Goal: Information Seeking & Learning: Learn about a topic

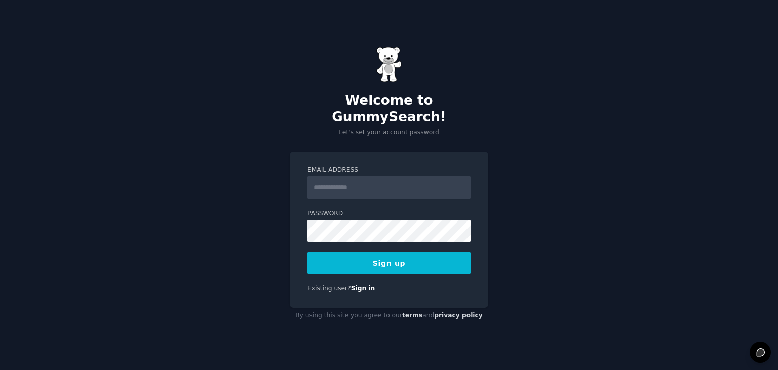
click at [361, 176] on input "Email Address" at bounding box center [389, 187] width 163 height 22
click at [387, 264] on button "Sign up" at bounding box center [389, 262] width 163 height 21
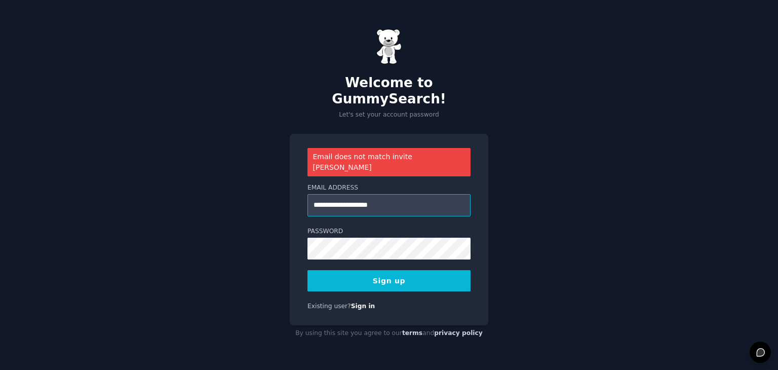
click at [349, 194] on input "**********" at bounding box center [389, 205] width 163 height 22
type input "**********"
click at [430, 273] on button "Sign up" at bounding box center [389, 280] width 163 height 21
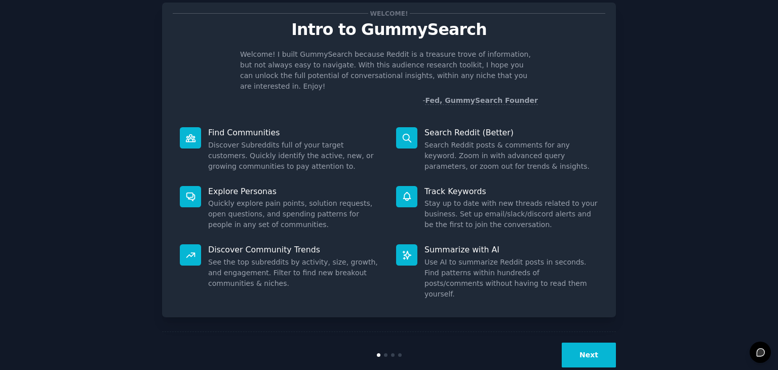
scroll to position [26, 0]
click at [596, 342] on button "Next" at bounding box center [589, 354] width 54 height 25
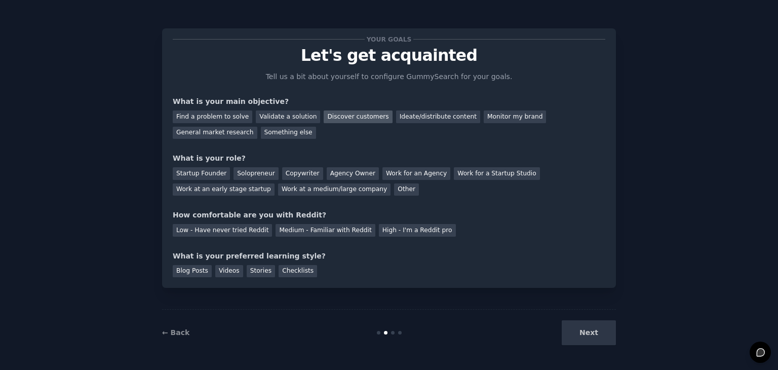
click at [339, 114] on div "Discover customers" at bounding box center [358, 116] width 68 height 13
click at [261, 138] on div "Something else" at bounding box center [288, 133] width 55 height 13
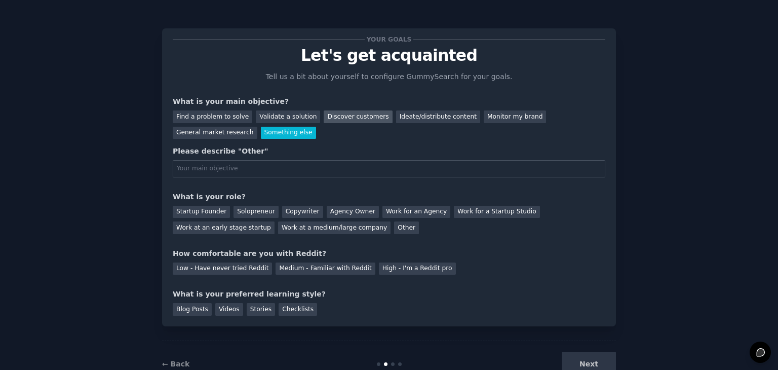
click at [349, 120] on div "Discover customers" at bounding box center [358, 116] width 68 height 13
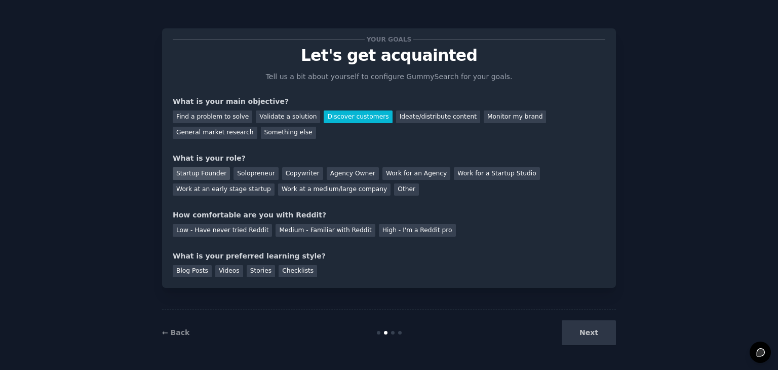
click at [197, 170] on div "Startup Founder" at bounding box center [201, 173] width 57 height 13
click at [199, 175] on div "Startup Founder" at bounding box center [201, 173] width 57 height 13
click at [278, 191] on div "Work at a medium/large company" at bounding box center [334, 189] width 113 height 13
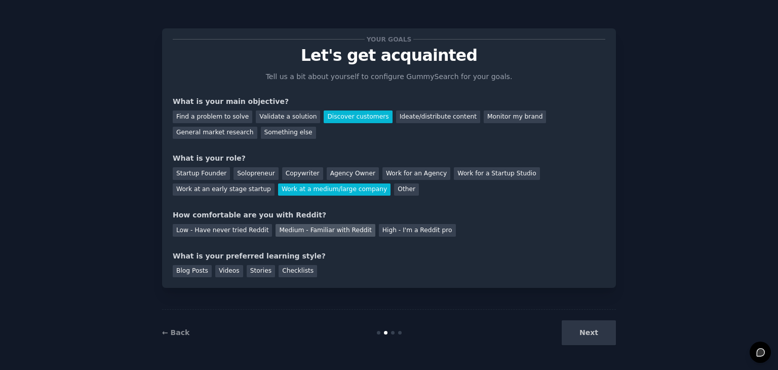
click at [299, 231] on div "Medium - Familiar with Reddit" at bounding box center [325, 230] width 99 height 13
click at [288, 273] on div "Checklists" at bounding box center [298, 271] width 39 height 13
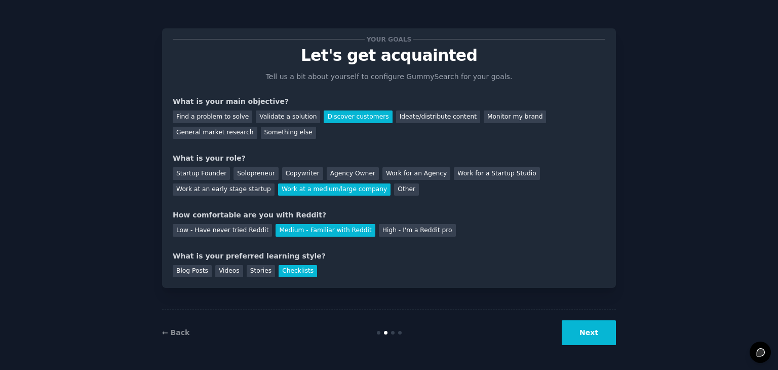
click at [580, 326] on button "Next" at bounding box center [589, 332] width 54 height 25
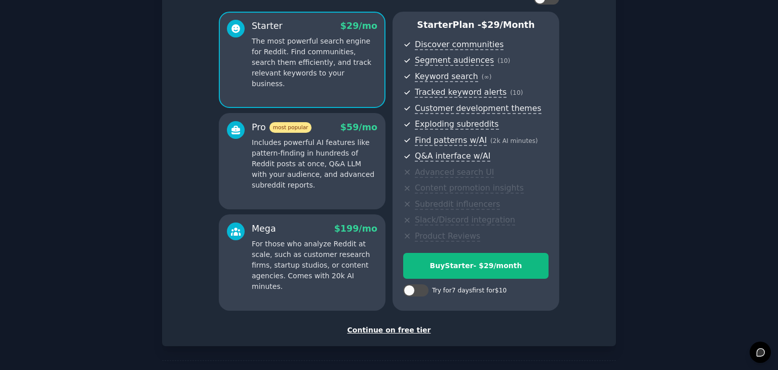
scroll to position [79, 0]
click at [389, 329] on div "Continue on free tier" at bounding box center [389, 330] width 433 height 11
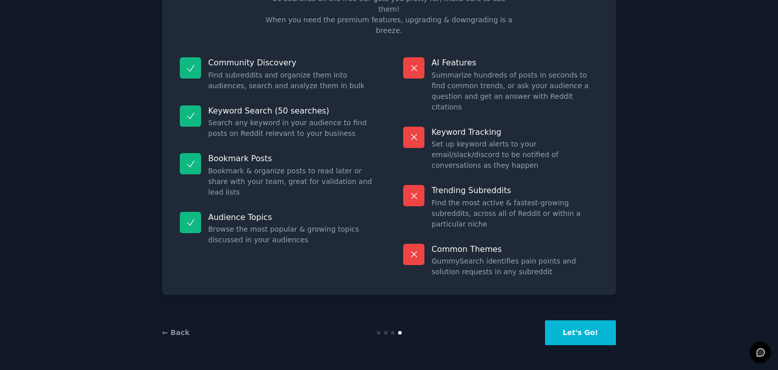
scroll to position [24, 0]
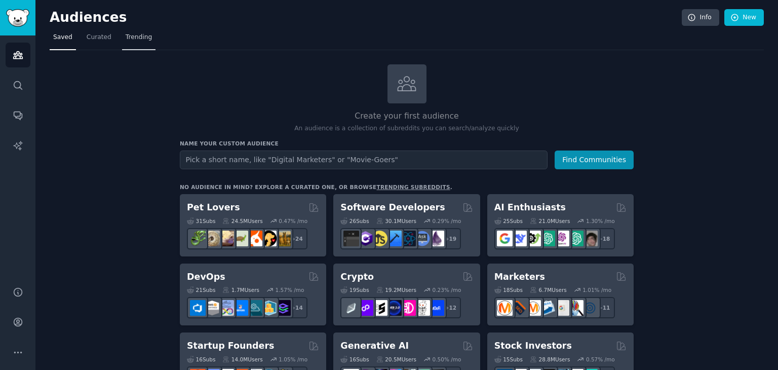
click at [136, 34] on span "Trending" at bounding box center [139, 37] width 26 height 9
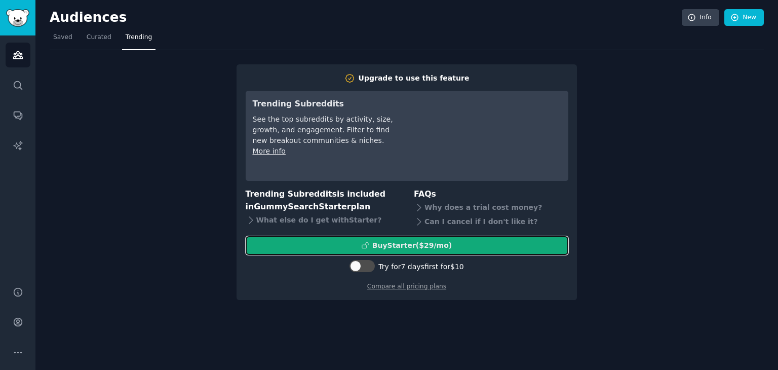
click at [426, 245] on div "Buy Starter ($ 29 /mo )" at bounding box center [413, 245] width 80 height 11
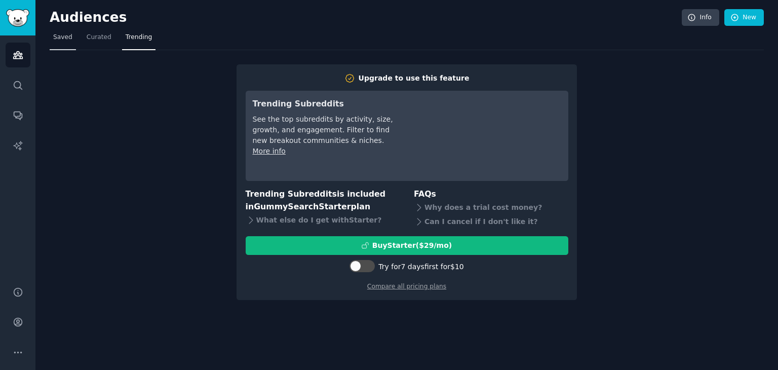
click at [59, 36] on span "Saved" at bounding box center [62, 37] width 19 height 9
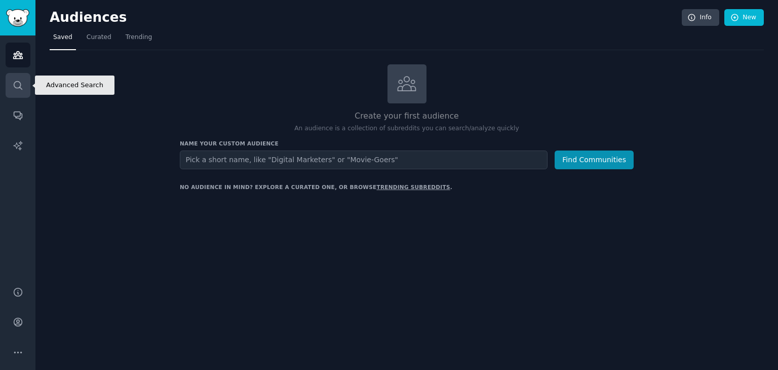
click at [14, 86] on icon "Sidebar" at bounding box center [18, 85] width 11 height 11
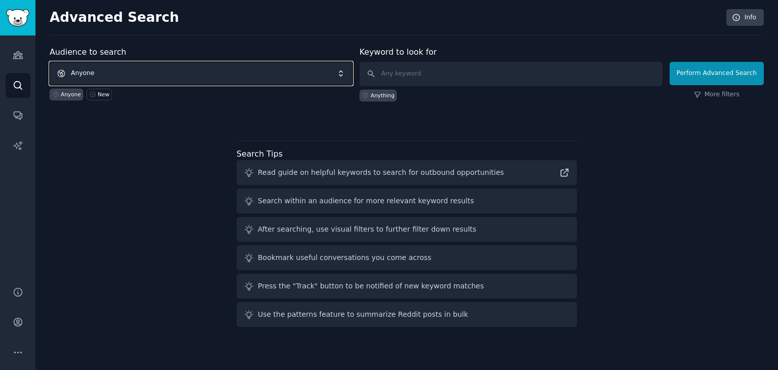
click at [180, 78] on span "Anyone" at bounding box center [201, 73] width 303 height 23
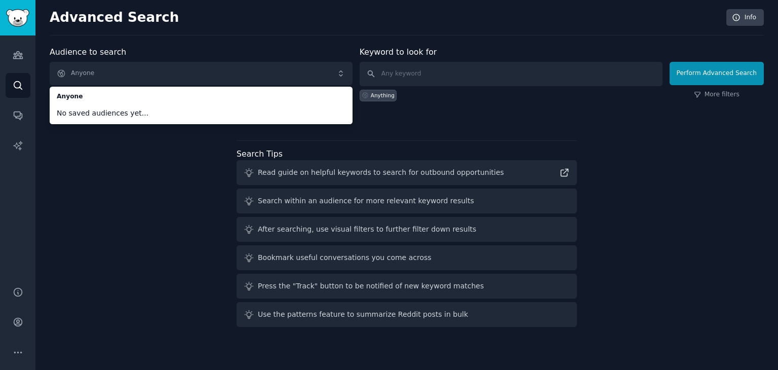
click at [105, 256] on div "Audience to search Anyone Anyone No saved audiences yet... Anyone New Keyword t…" at bounding box center [407, 188] width 715 height 285
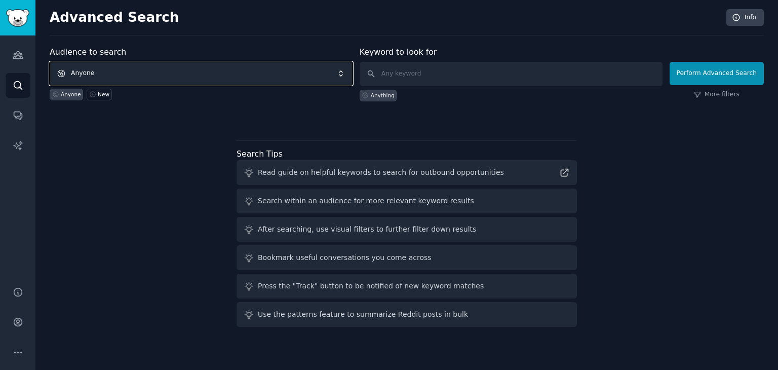
click at [125, 70] on span "Anyone" at bounding box center [201, 73] width 303 height 23
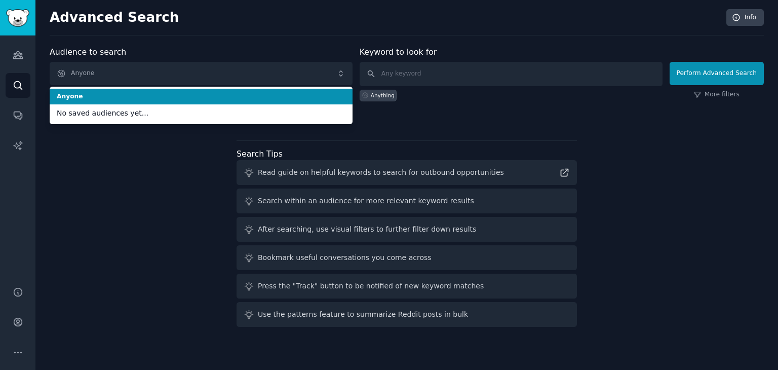
click at [109, 103] on li "Anyone" at bounding box center [201, 97] width 303 height 16
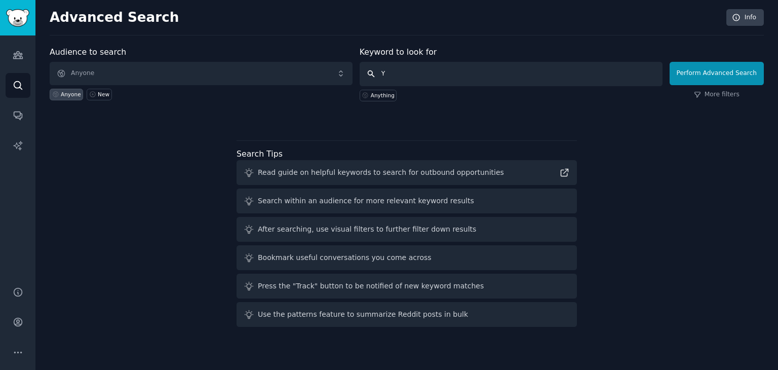
type input "Y"
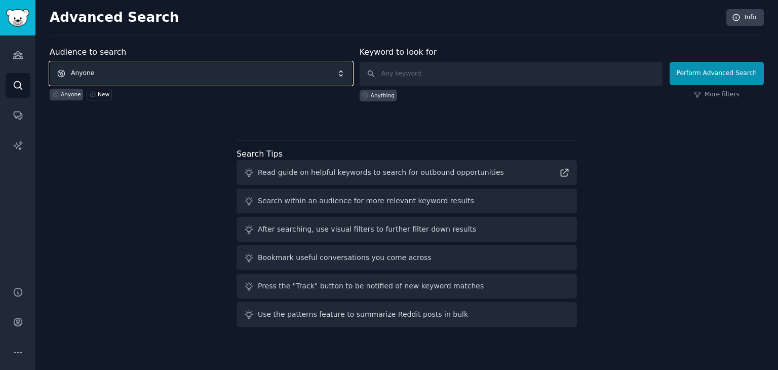
click at [223, 67] on span "Anyone" at bounding box center [201, 73] width 303 height 23
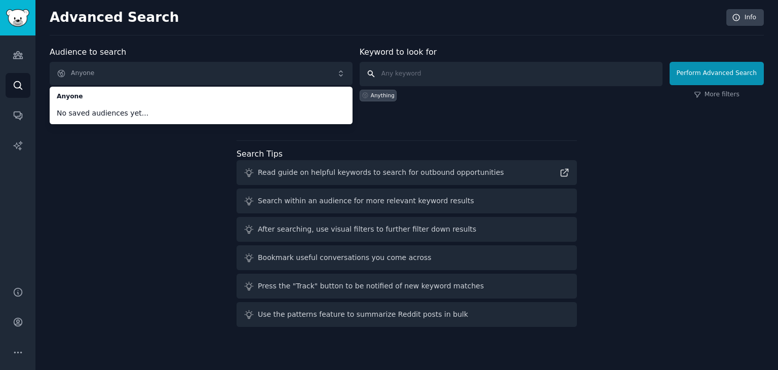
click at [430, 78] on input "text" at bounding box center [511, 74] width 303 height 24
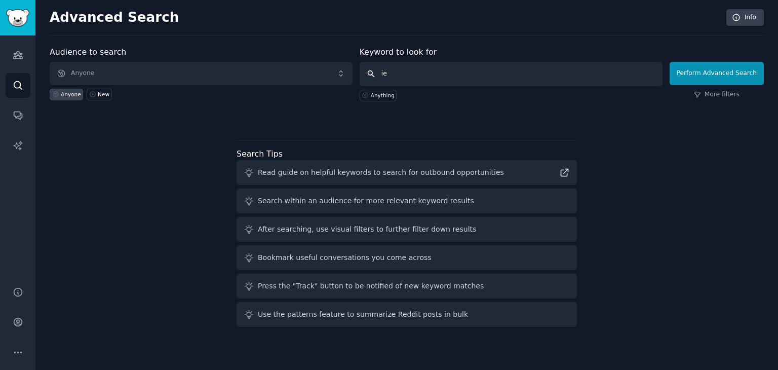
type input "i"
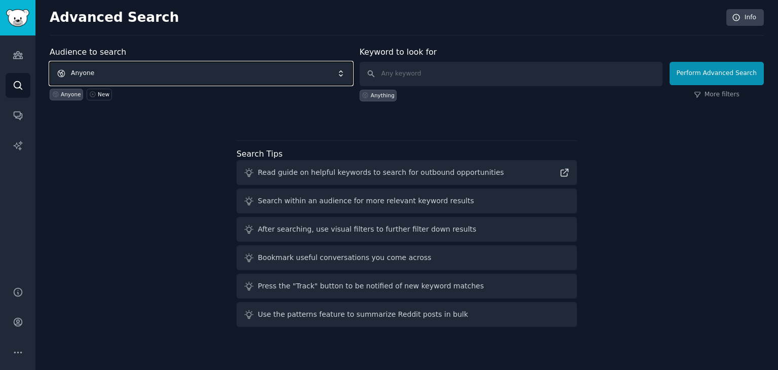
click at [176, 74] on span "Anyone" at bounding box center [201, 73] width 303 height 23
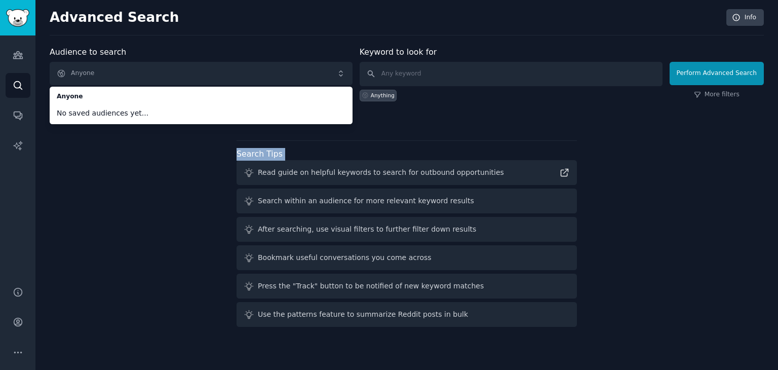
click at [89, 160] on div "Audience to search Anyone Anyone No saved audiences yet... Anyone New Keyword t…" at bounding box center [407, 188] width 715 height 285
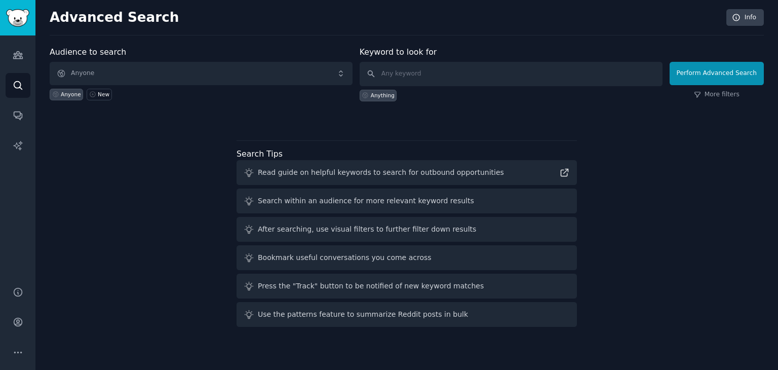
click at [89, 160] on div "Audience to search Anyone Anyone New Keyword to look for Anything Perform Advan…" at bounding box center [407, 188] width 715 height 285
click at [92, 91] on icon at bounding box center [92, 94] width 7 height 7
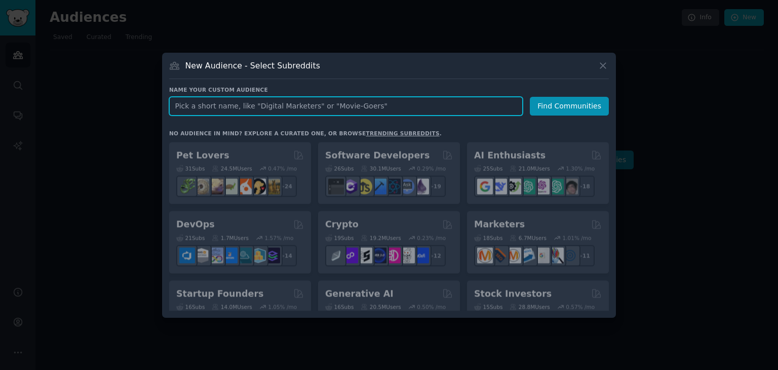
click at [213, 107] on input "text" at bounding box center [346, 106] width 354 height 19
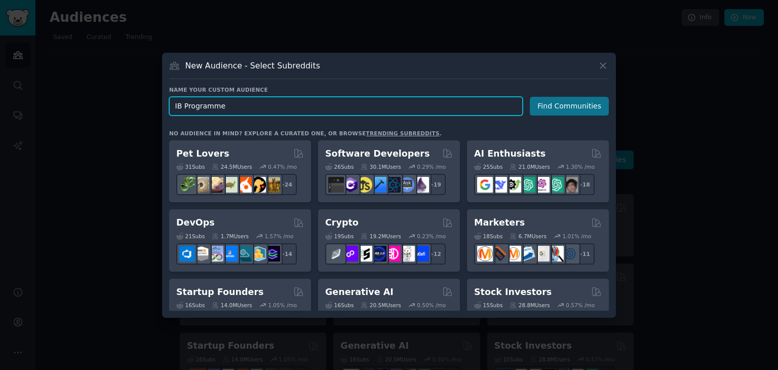
type input "IB Programme"
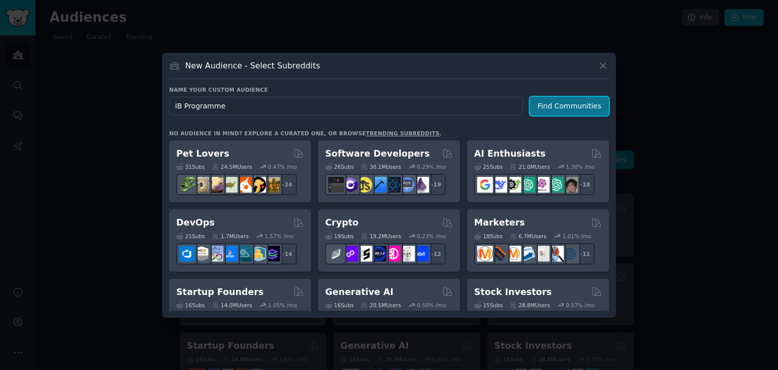
click at [583, 107] on button "Find Communities" at bounding box center [569, 106] width 79 height 19
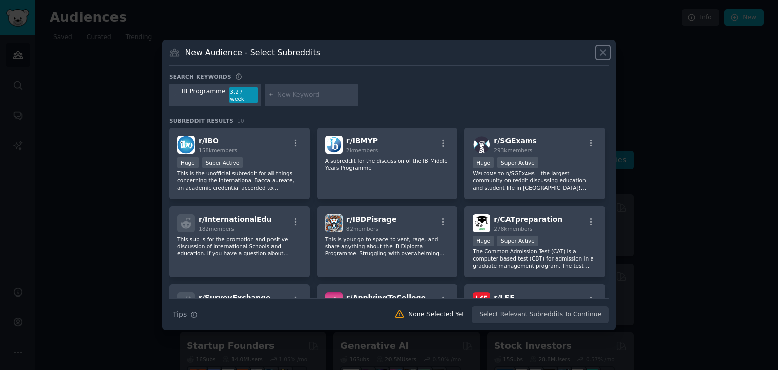
click at [605, 58] on icon at bounding box center [603, 52] width 11 height 11
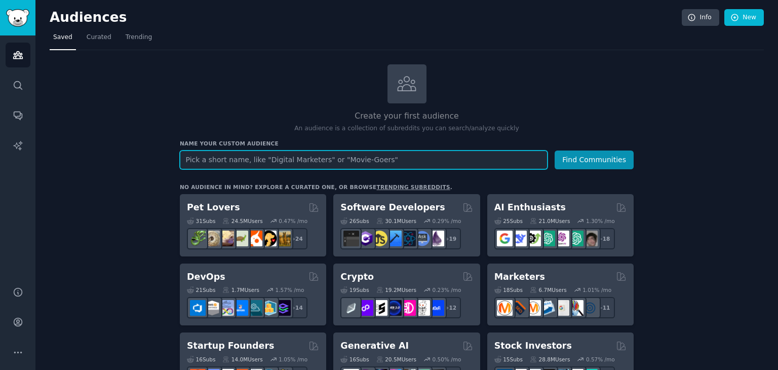
click at [274, 162] on input "text" at bounding box center [364, 160] width 368 height 19
click at [555, 151] on button "Find Communities" at bounding box center [594, 160] width 79 height 19
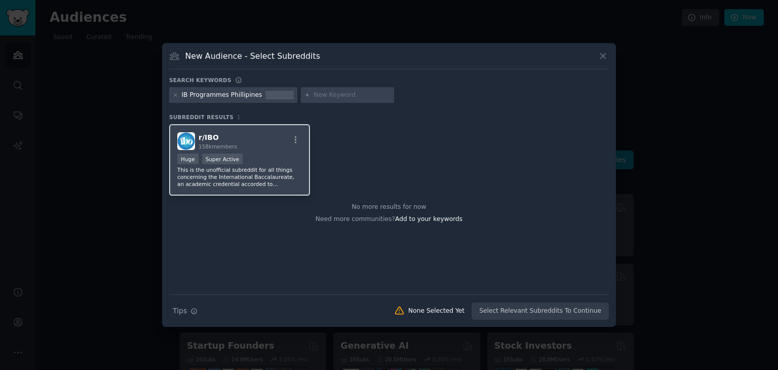
click at [205, 134] on span "r/ IBO" at bounding box center [209, 137] width 20 height 8
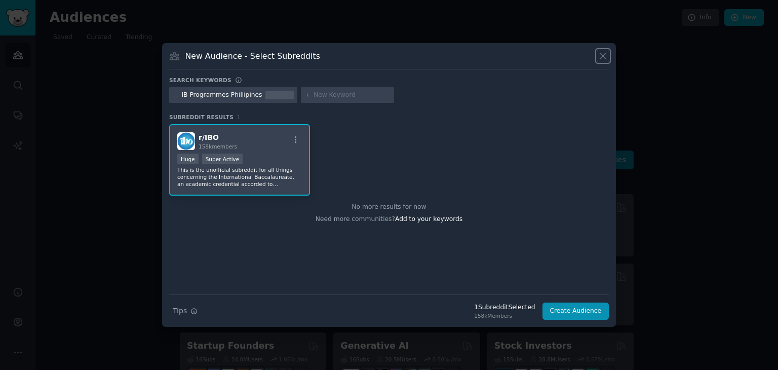
click at [606, 55] on icon at bounding box center [603, 56] width 11 height 11
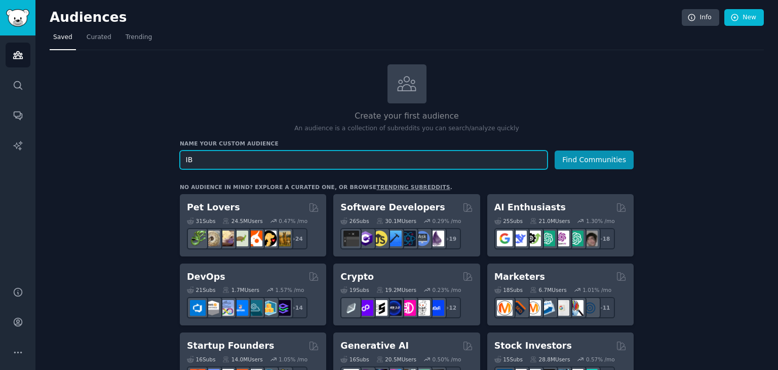
type input "I"
click at [245, 158] on input "phillipines" at bounding box center [364, 160] width 368 height 19
type input "phillipines education"
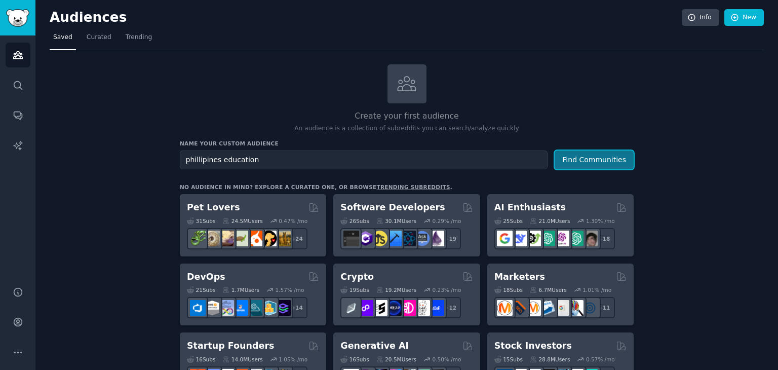
click at [584, 160] on button "Find Communities" at bounding box center [594, 160] width 79 height 19
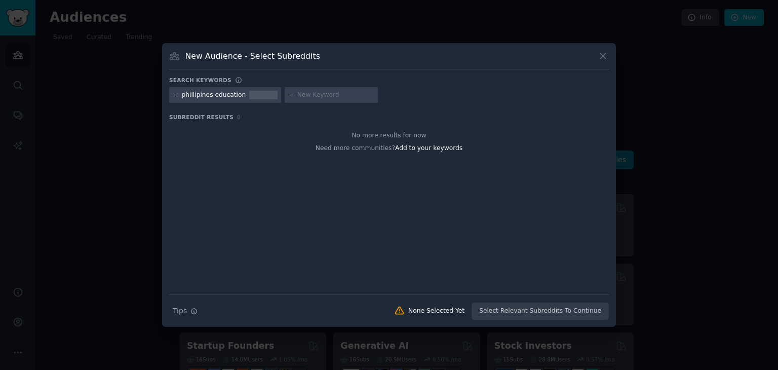
click at [239, 95] on div "phillipines education" at bounding box center [225, 95] width 112 height 16
click at [237, 95] on div "phillipines education" at bounding box center [214, 95] width 64 height 9
click at [173, 95] on icon at bounding box center [176, 95] width 6 height 6
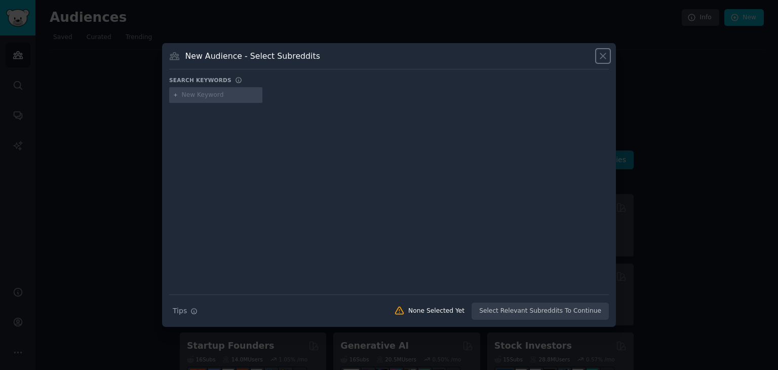
click at [602, 57] on icon at bounding box center [604, 56] width 6 height 6
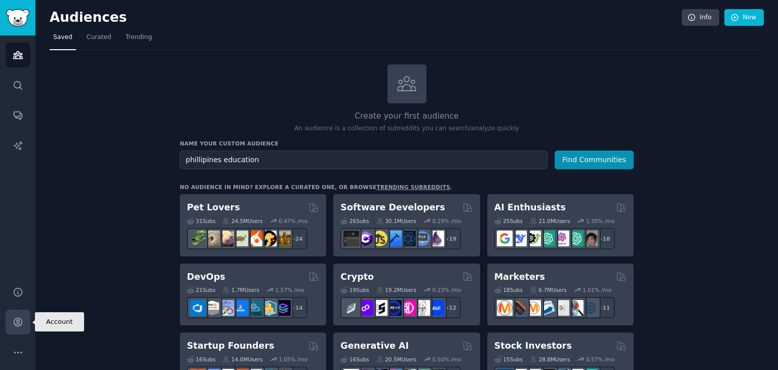
click at [14, 322] on icon "Sidebar" at bounding box center [18, 322] width 11 height 11
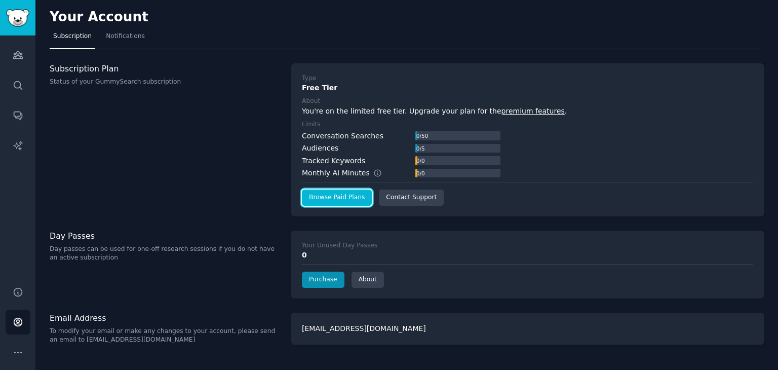
click at [339, 201] on link "Browse Paid Plans" at bounding box center [337, 198] width 70 height 16
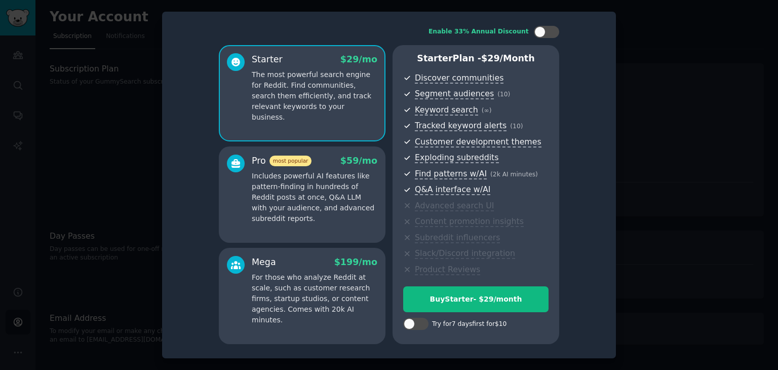
click at [289, 200] on p "Includes powerful AI features like pattern-finding in hundreds of Reddit posts …" at bounding box center [315, 197] width 126 height 53
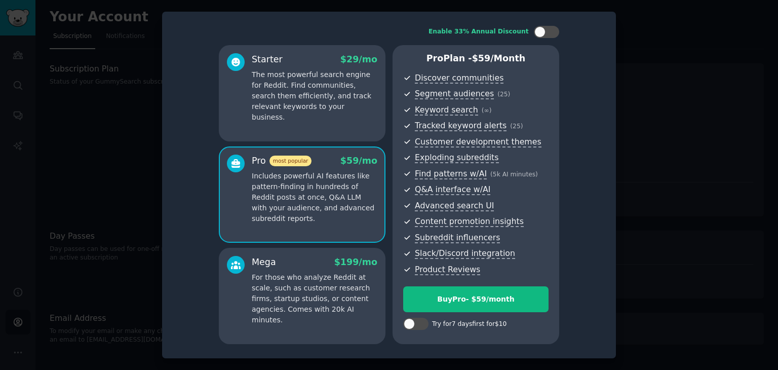
click at [675, 28] on div at bounding box center [389, 185] width 778 height 370
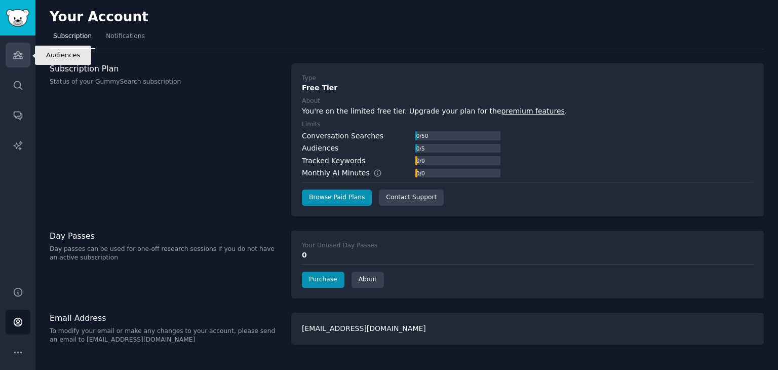
click at [23, 55] on link "Audiences" at bounding box center [18, 55] width 25 height 25
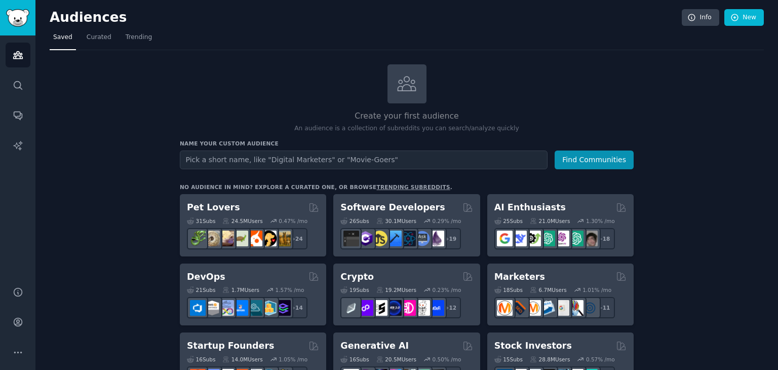
click at [207, 157] on input "text" at bounding box center [364, 160] width 368 height 19
type input "O"
click at [555, 151] on button "Find Communities" at bounding box center [594, 160] width 79 height 19
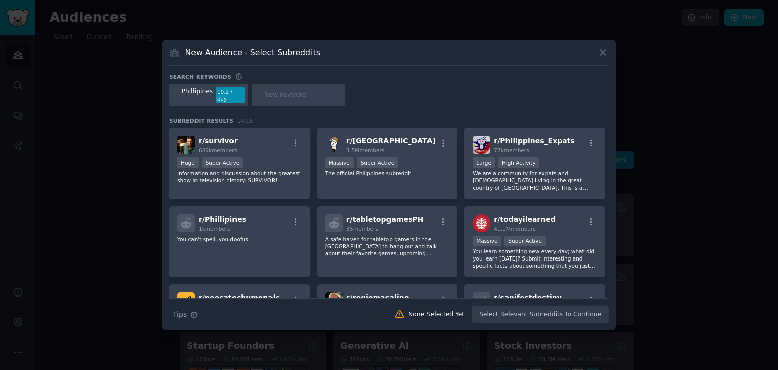
click at [606, 55] on icon at bounding box center [603, 52] width 11 height 11
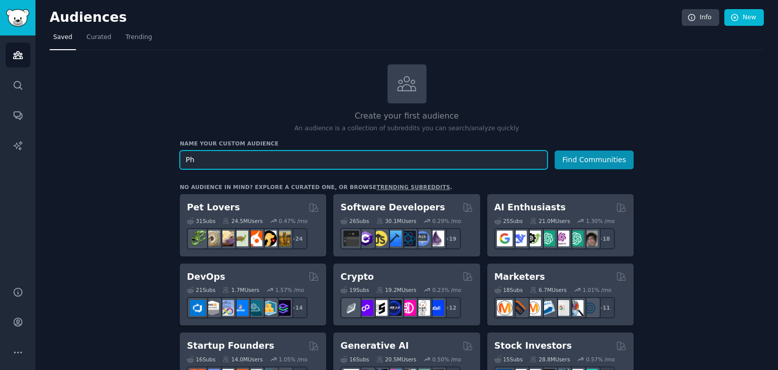
type input "P"
type input "r/phillipines_Expats"
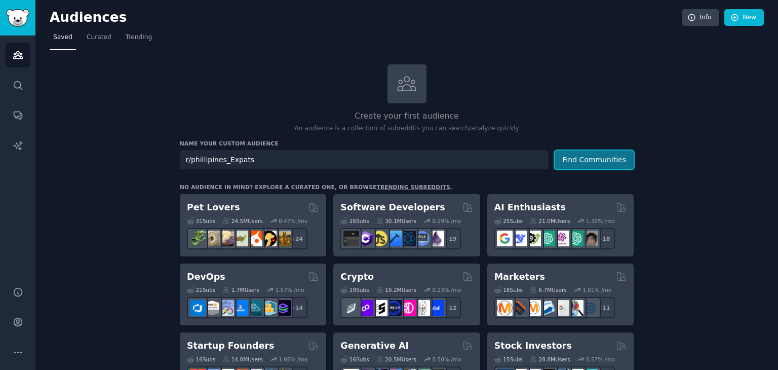
click at [597, 161] on button "Find Communities" at bounding box center [594, 160] width 79 height 19
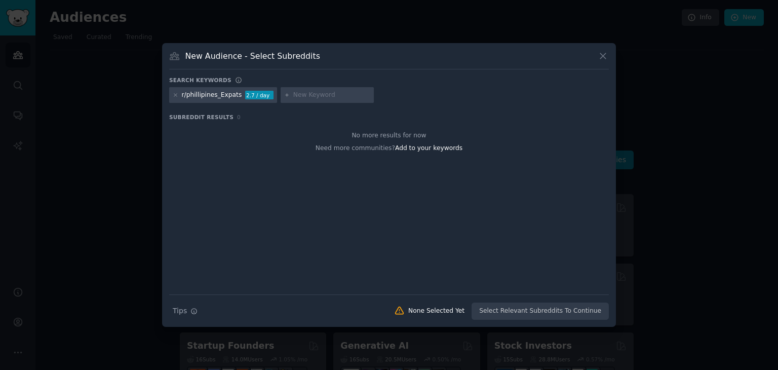
click at [539, 314] on div "Search Tips Tips None Selected Yet Select Relevant Subreddits To Continue" at bounding box center [389, 306] width 440 height 25
click at [607, 55] on icon at bounding box center [603, 56] width 11 height 11
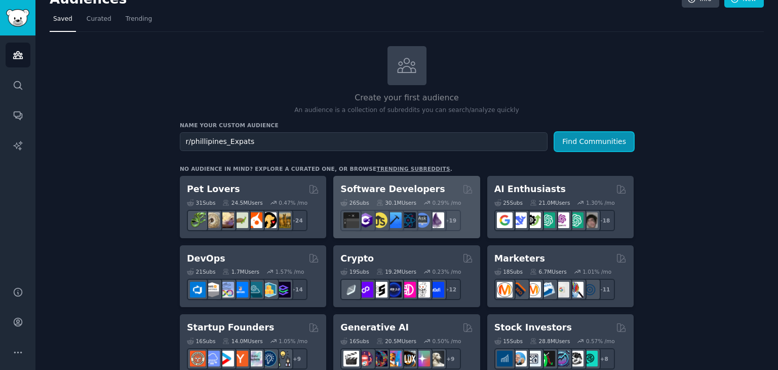
scroll to position [73, 0]
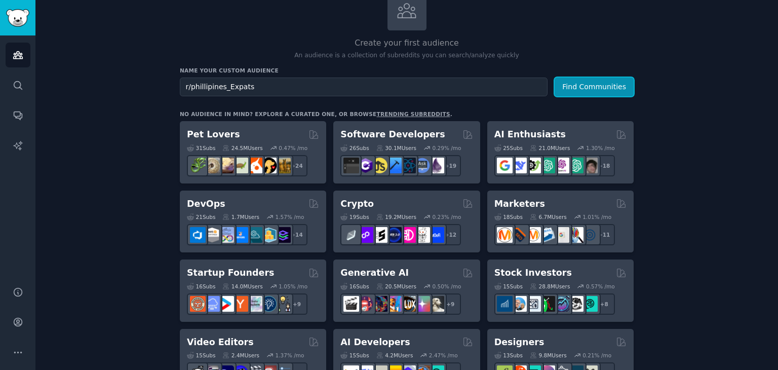
click at [555, 78] on button "Find Communities" at bounding box center [594, 87] width 79 height 19
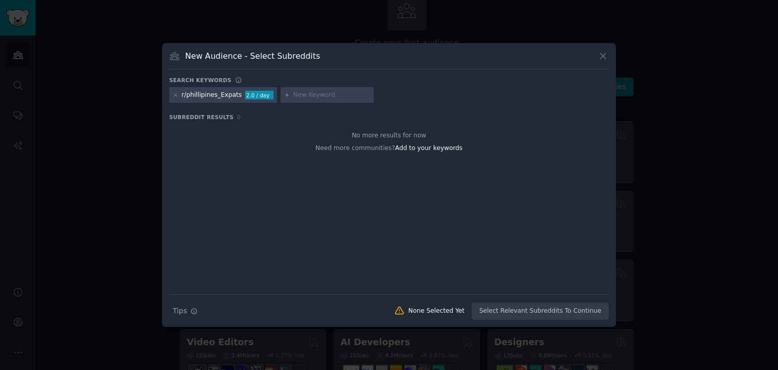
click at [598, 55] on button at bounding box center [604, 56] width 12 height 12
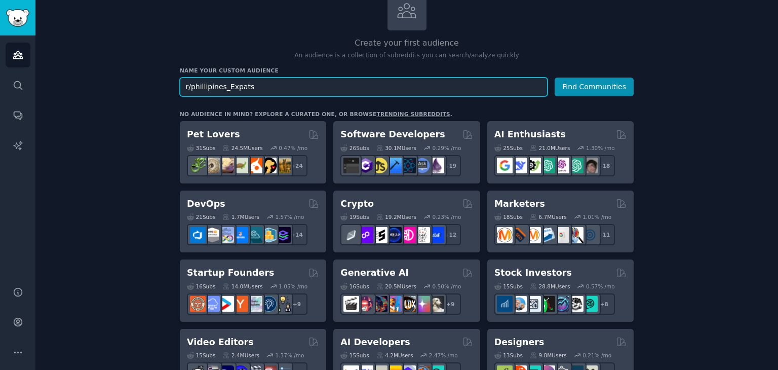
click at [253, 92] on input "r/phillipines_Expats" at bounding box center [364, 87] width 368 height 19
type input "phillipines_"
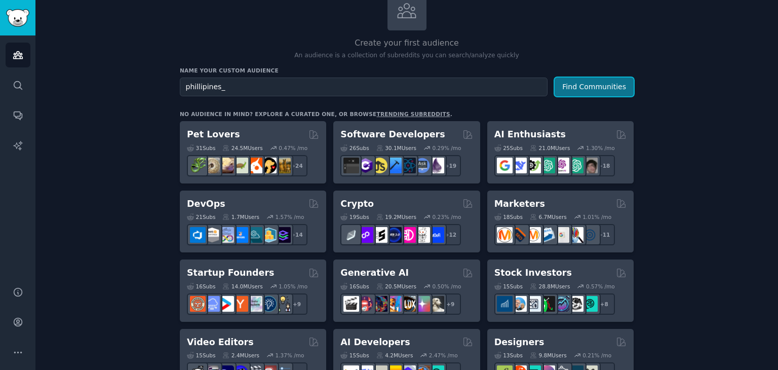
click at [602, 88] on button "Find Communities" at bounding box center [594, 87] width 79 height 19
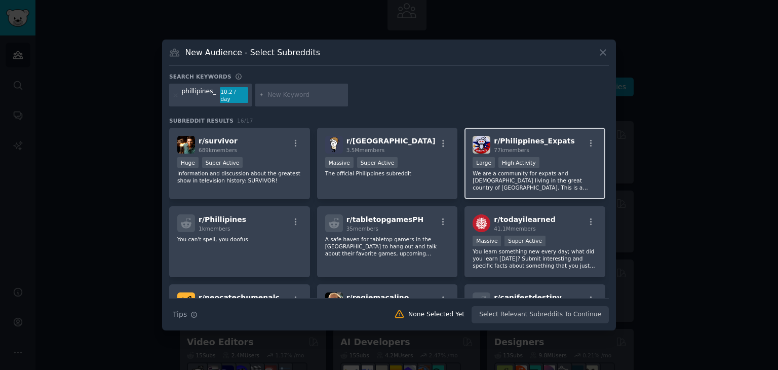
click at [518, 140] on span "r/ [GEOGRAPHIC_DATA]" at bounding box center [534, 141] width 81 height 8
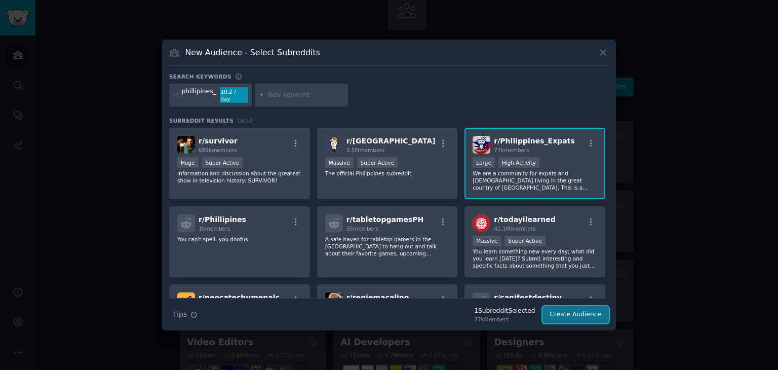
click at [576, 314] on button "Create Audience" at bounding box center [576, 314] width 67 height 17
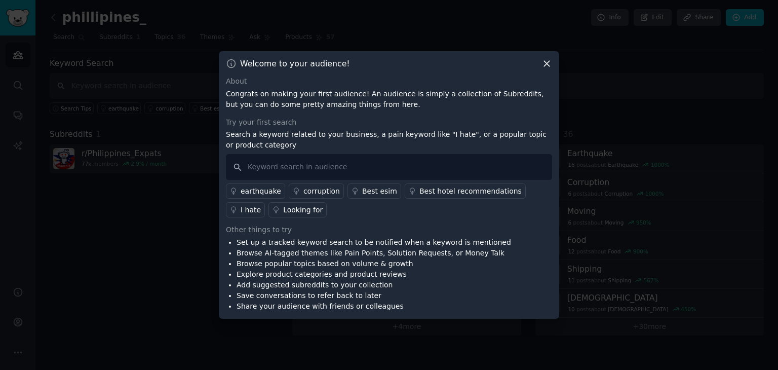
click at [549, 63] on icon at bounding box center [547, 63] width 11 height 11
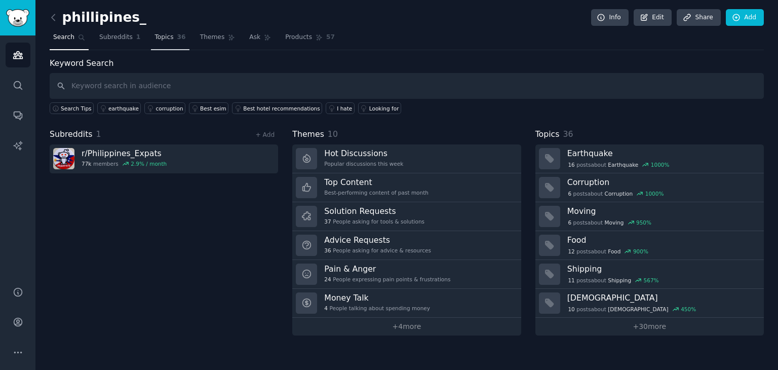
click at [155, 37] on span "Topics" at bounding box center [164, 37] width 19 height 9
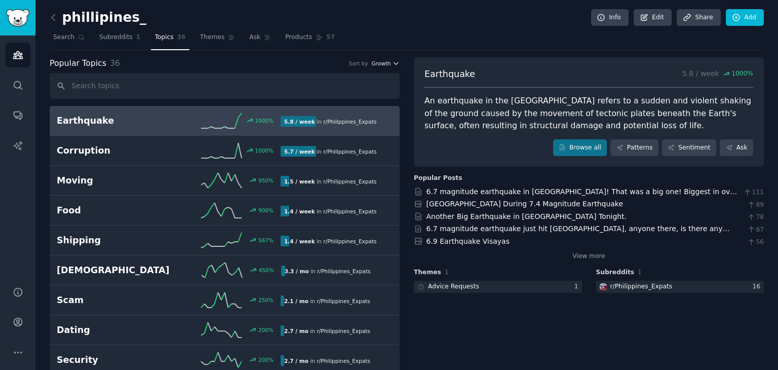
click at [384, 64] on span "Growth" at bounding box center [381, 63] width 19 height 7
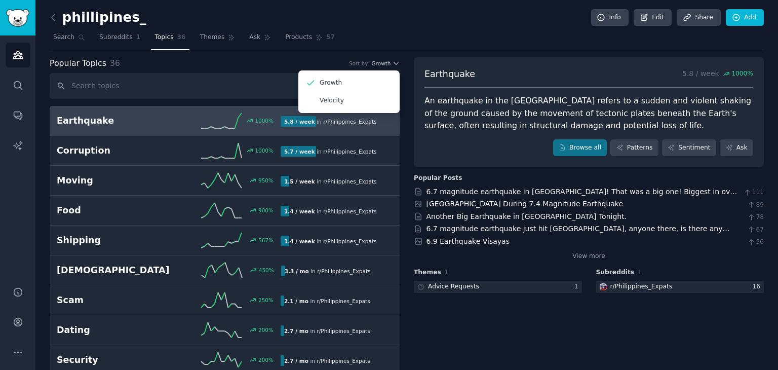
click at [342, 61] on div "Popular Topics 36 Sort by Growth Growth Velocity" at bounding box center [225, 63] width 350 height 13
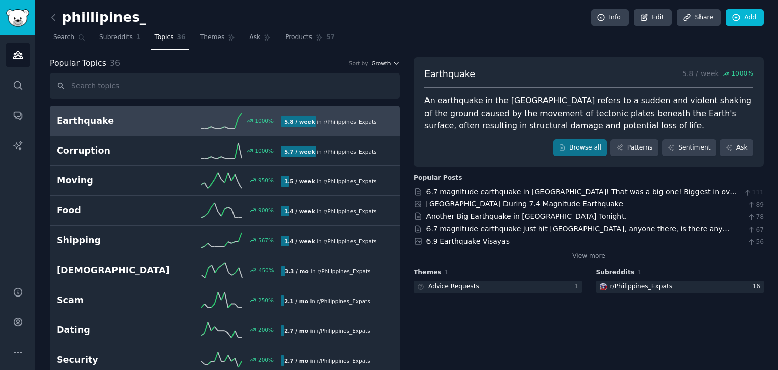
click at [386, 61] on span "Growth" at bounding box center [381, 63] width 19 height 7
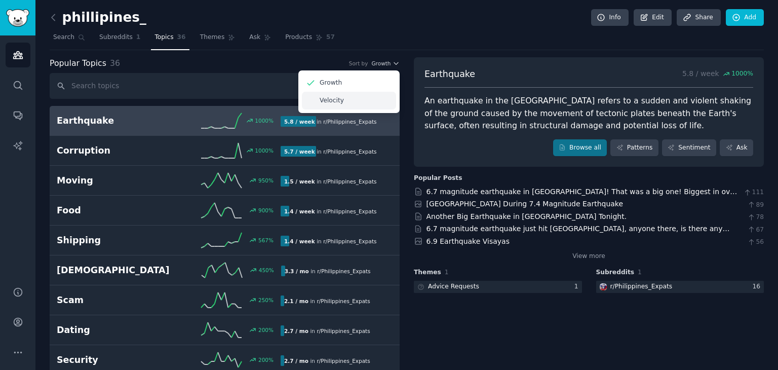
click at [331, 97] on p "Velocity" at bounding box center [332, 100] width 24 height 9
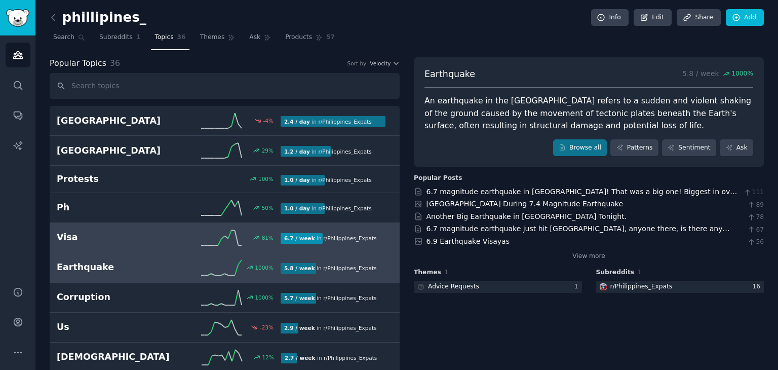
scroll to position [1, 0]
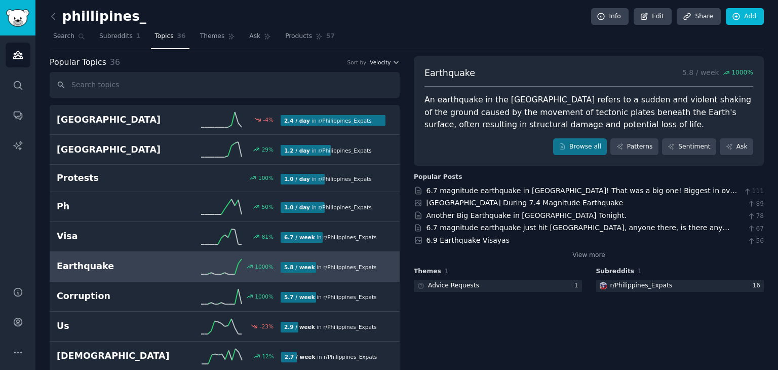
click at [385, 63] on span "Velocity" at bounding box center [380, 62] width 21 height 7
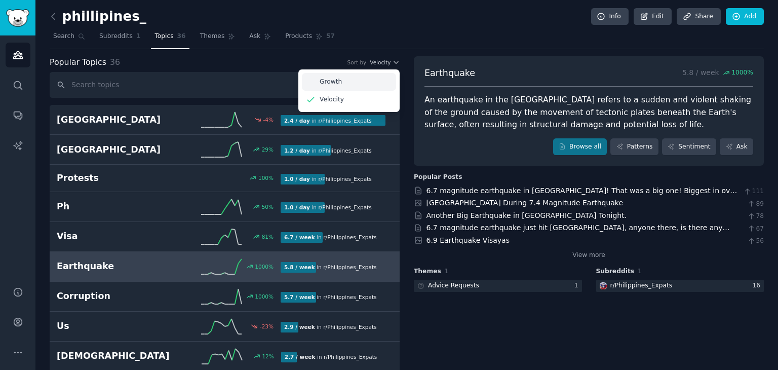
click at [360, 86] on div "Growth" at bounding box center [349, 82] width 94 height 18
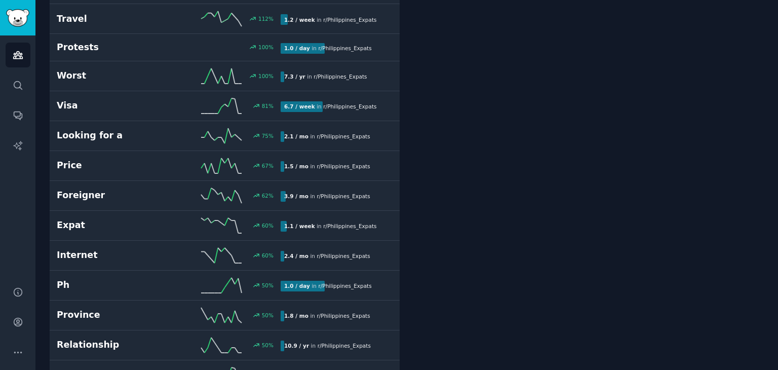
scroll to position [0, 0]
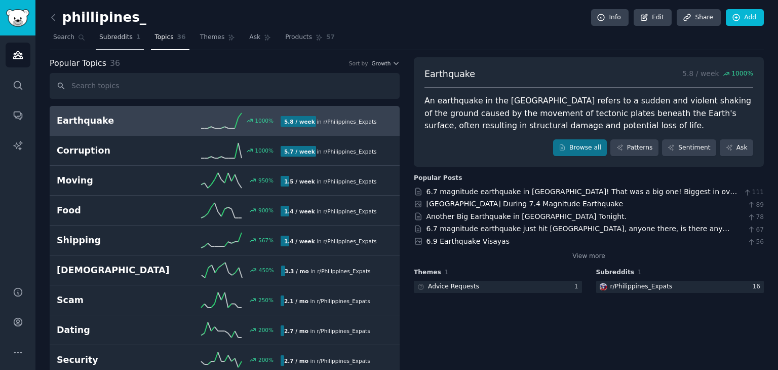
click at [111, 37] on span "Subreddits" at bounding box center [115, 37] width 33 height 9
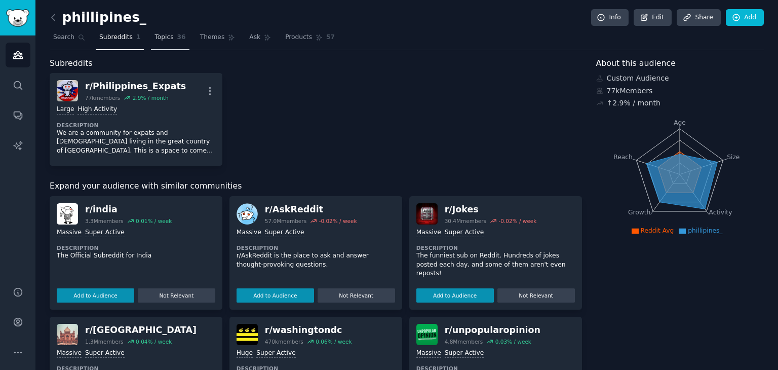
click at [163, 38] on span "Topics" at bounding box center [164, 37] width 19 height 9
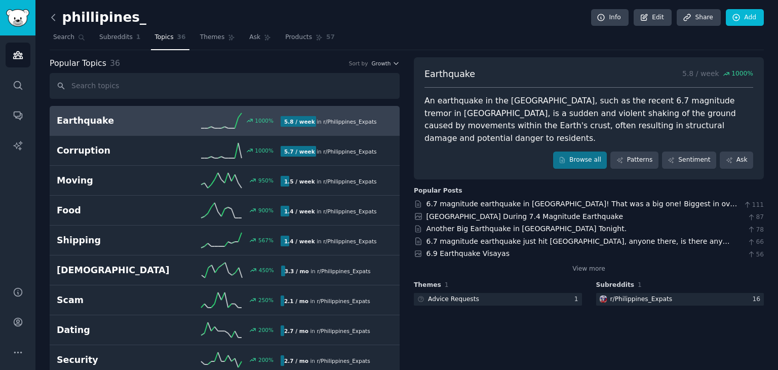
click at [53, 15] on icon at bounding box center [53, 17] width 3 height 6
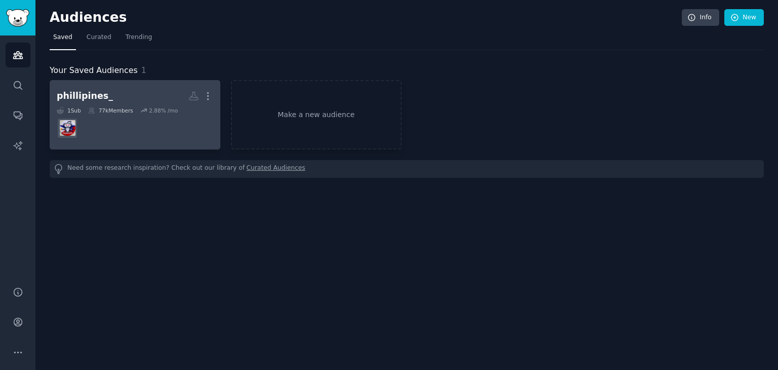
click at [126, 108] on div "77k Members" at bounding box center [110, 110] width 45 height 7
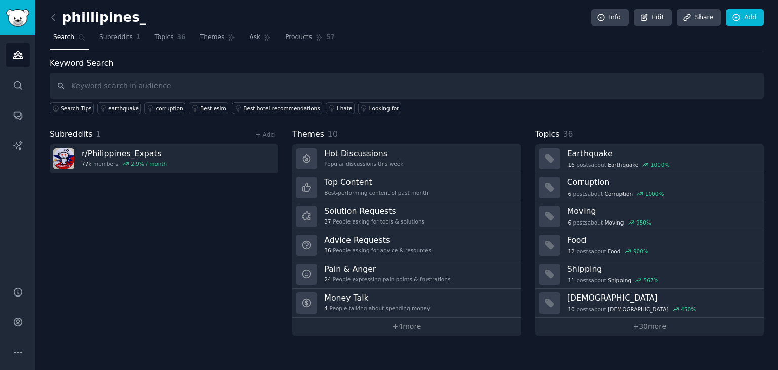
click at [134, 87] on input "text" at bounding box center [407, 86] width 715 height 26
type input "education"
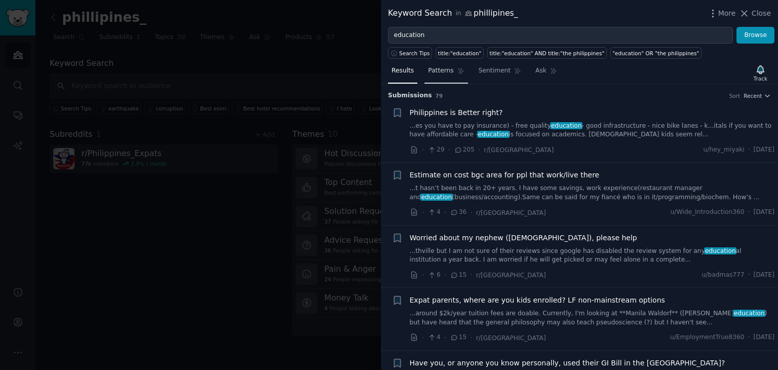
click at [434, 70] on span "Patterns" at bounding box center [440, 70] width 25 height 9
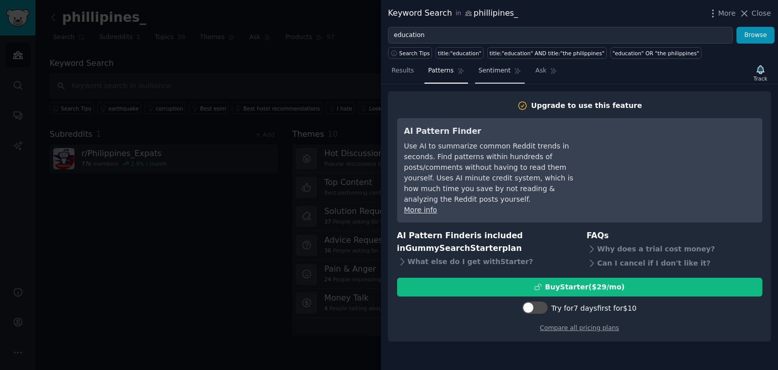
click at [493, 73] on span "Sentiment" at bounding box center [495, 70] width 32 height 9
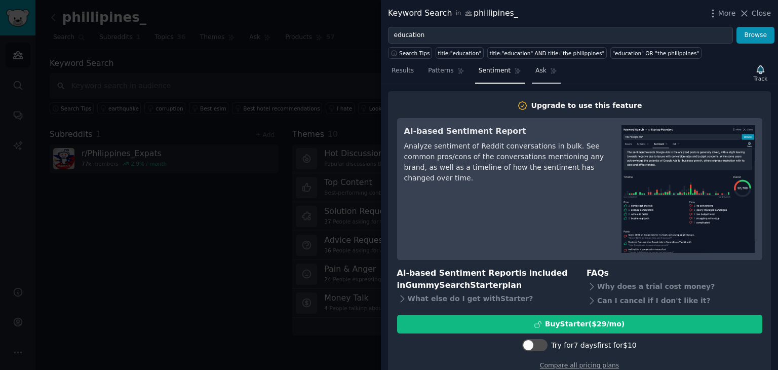
click at [533, 76] on link "Ask" at bounding box center [546, 73] width 29 height 21
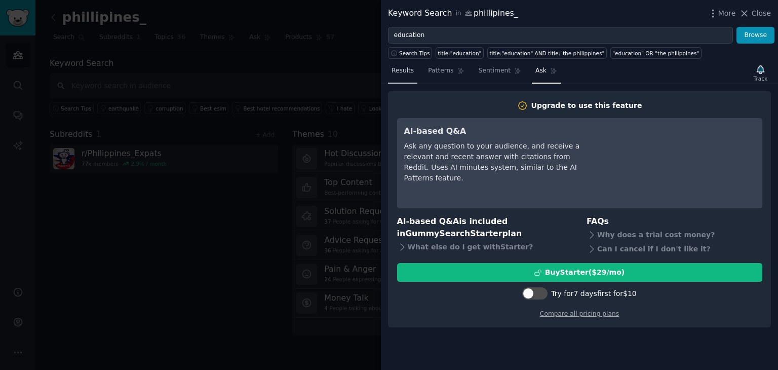
click at [401, 70] on span "Results" at bounding box center [403, 70] width 22 height 9
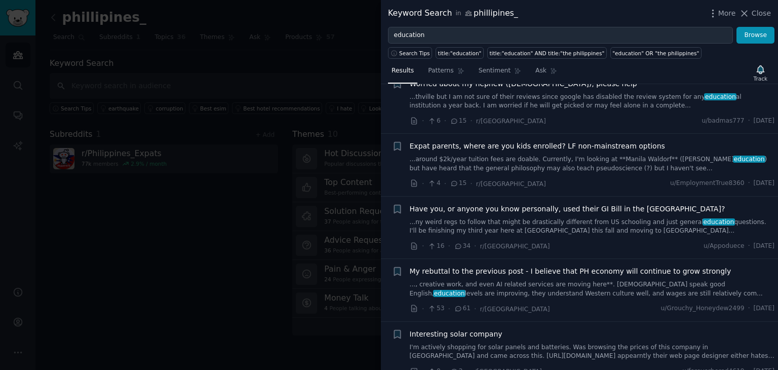
scroll to position [158, 0]
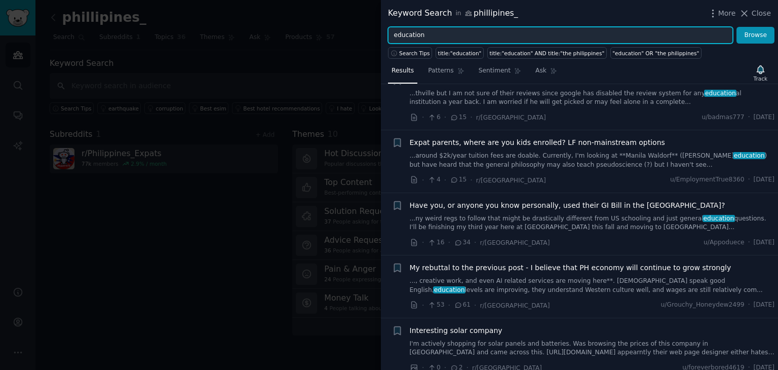
click at [467, 36] on input "education" at bounding box center [560, 35] width 345 height 17
type input "e"
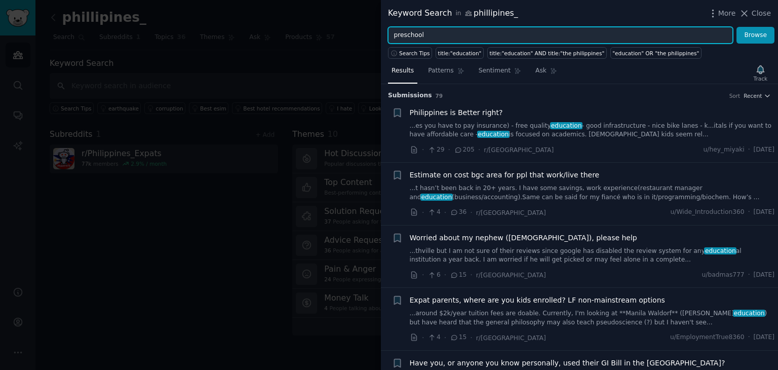
click at [737, 27] on button "Browse" at bounding box center [756, 35] width 38 height 17
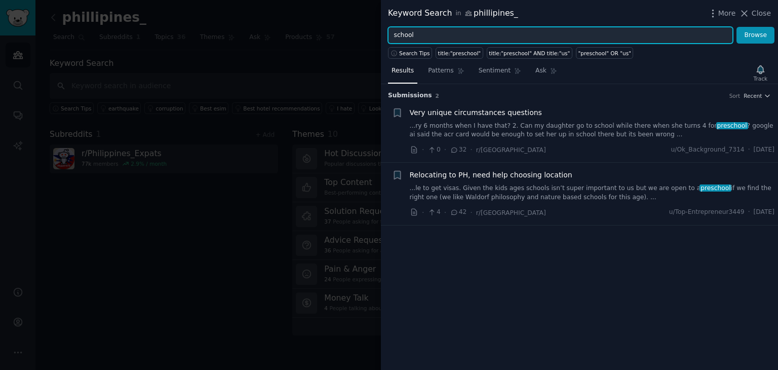
type input "school"
click at [737, 27] on button "Browse" at bounding box center [756, 35] width 38 height 17
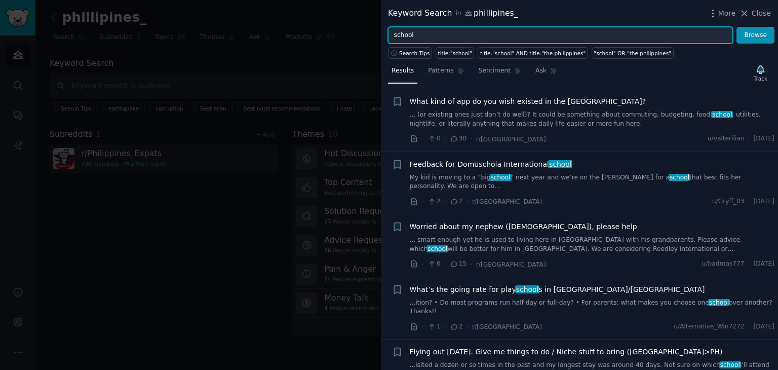
scroll to position [324, 0]
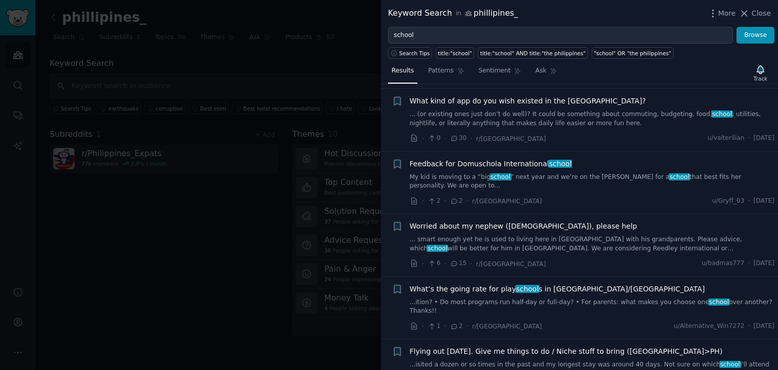
click at [505, 159] on span "Feedback for Domuschola International school" at bounding box center [491, 164] width 162 height 11
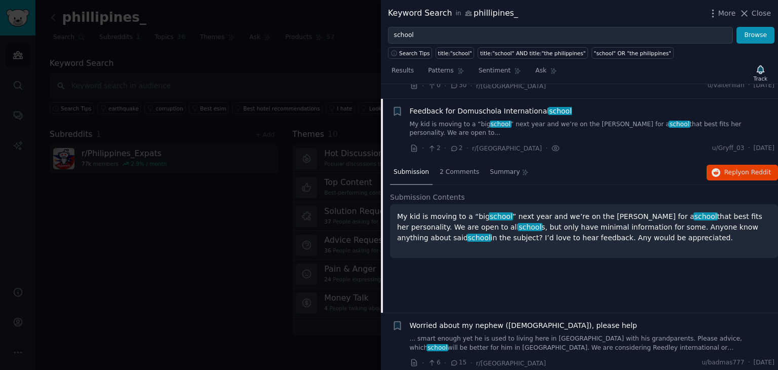
scroll to position [382, 0]
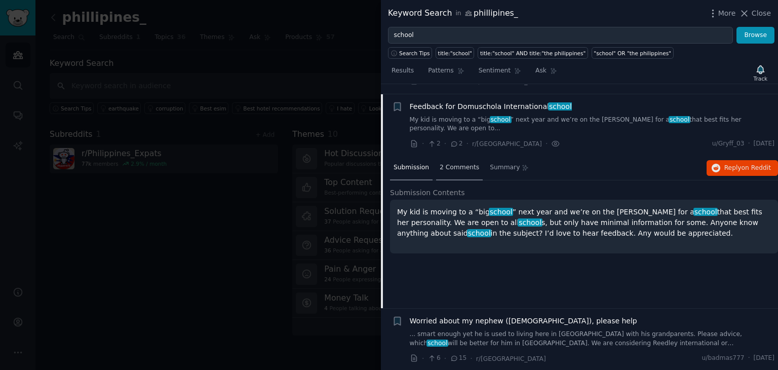
click at [446, 163] on span "2 Comments" at bounding box center [460, 167] width 40 height 9
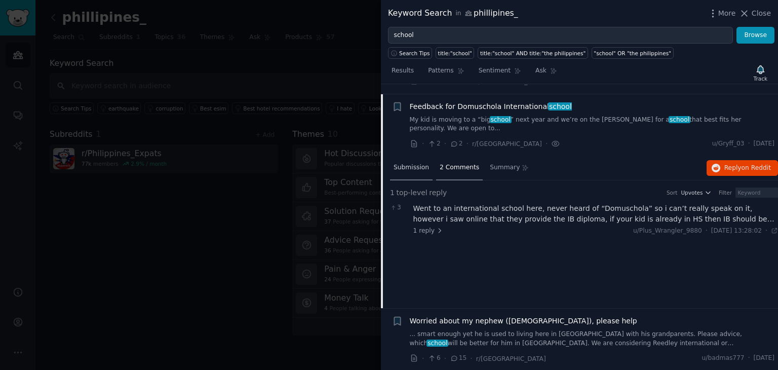
click at [418, 163] on span "Submission" at bounding box center [411, 167] width 35 height 9
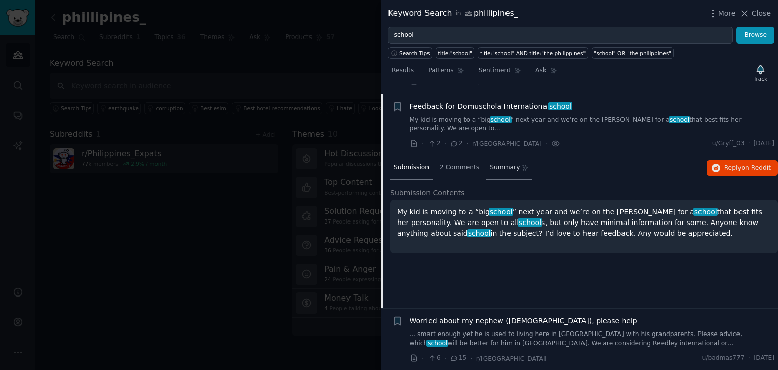
click at [497, 163] on span "Summary" at bounding box center [505, 167] width 30 height 9
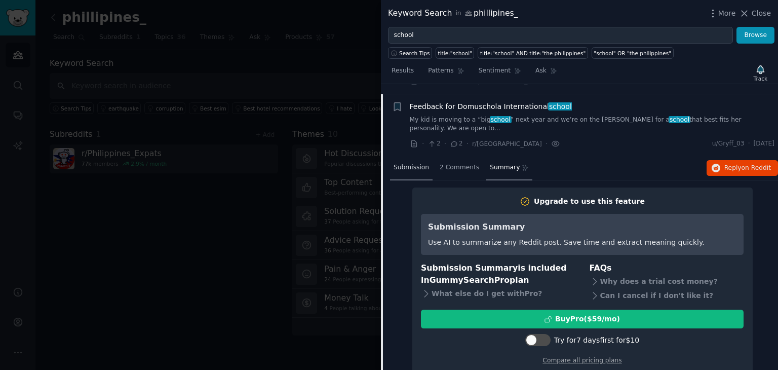
click at [406, 163] on span "Submission" at bounding box center [411, 167] width 35 height 9
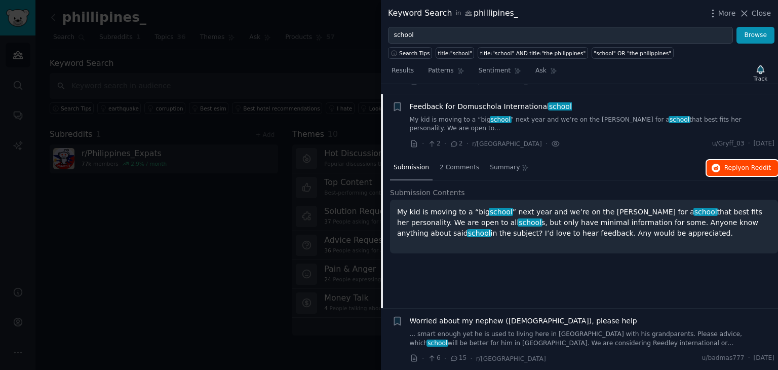
click at [740, 164] on span "Reply on Reddit" at bounding box center [748, 168] width 47 height 9
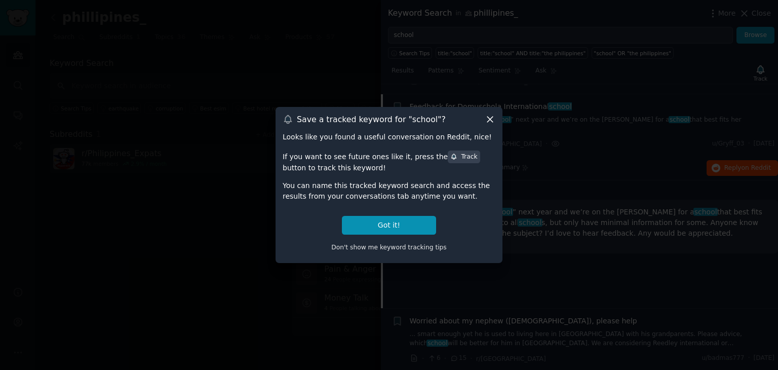
click at [489, 118] on icon at bounding box center [491, 120] width 6 height 6
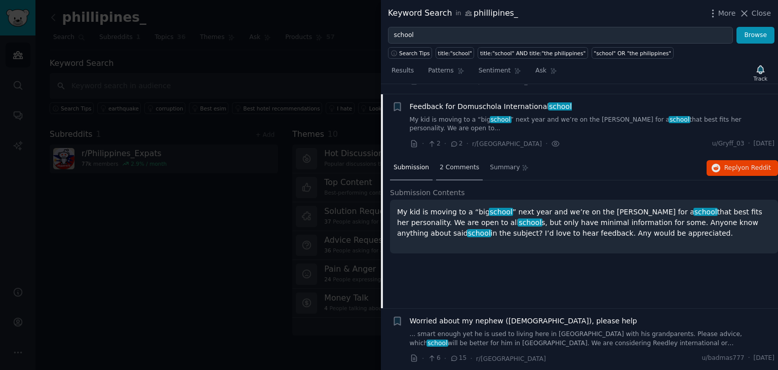
click at [458, 163] on span "2 Comments" at bounding box center [460, 167] width 40 height 9
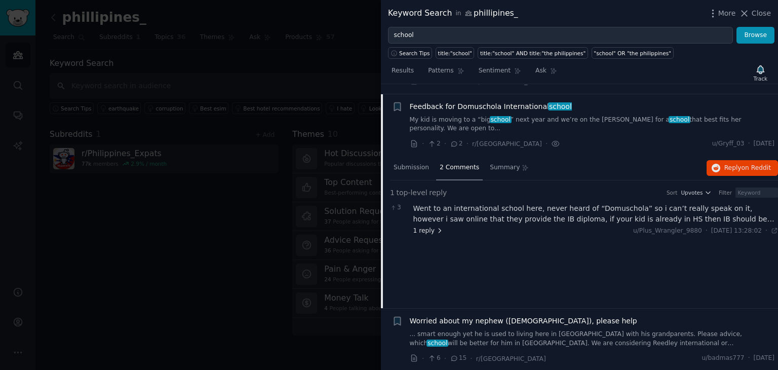
click at [427, 227] on span "1 reply" at bounding box center [429, 231] width 30 height 9
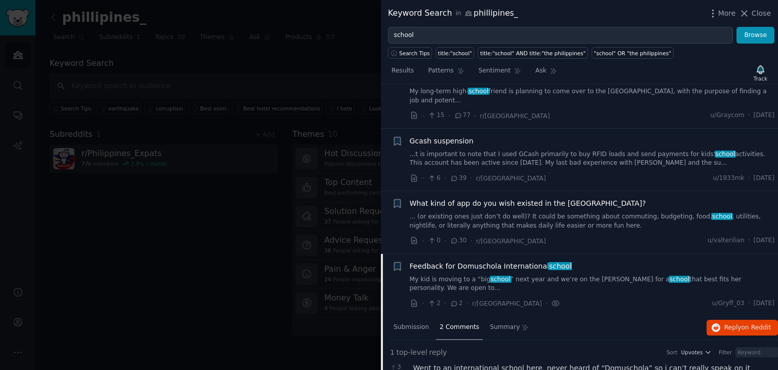
scroll to position [221, 0]
click at [490, 324] on span "Summary" at bounding box center [505, 328] width 30 height 9
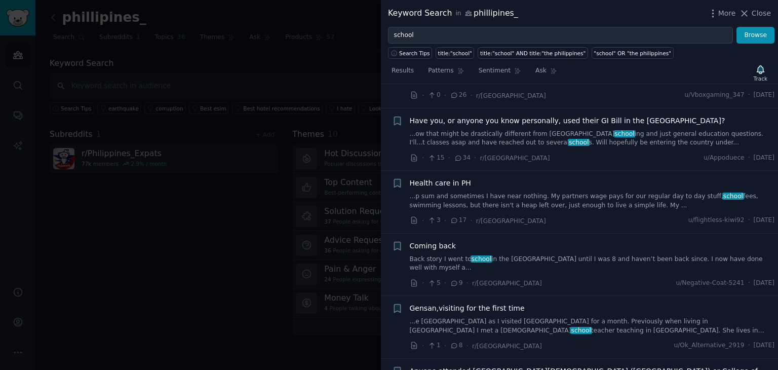
scroll to position [1080, 0]
click at [761, 8] on span "Close" at bounding box center [761, 13] width 19 height 11
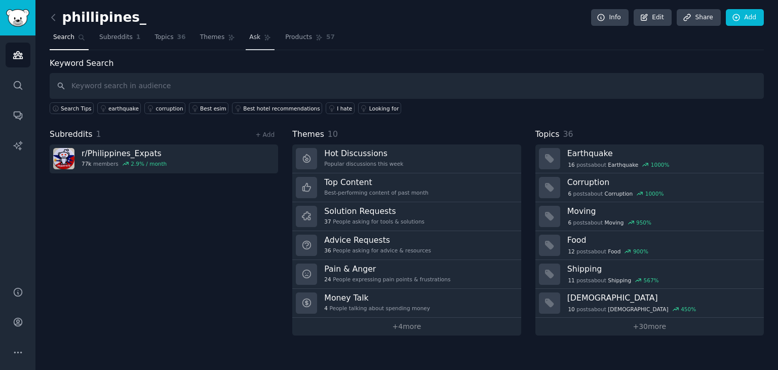
click at [249, 33] on span "Ask" at bounding box center [254, 37] width 11 height 9
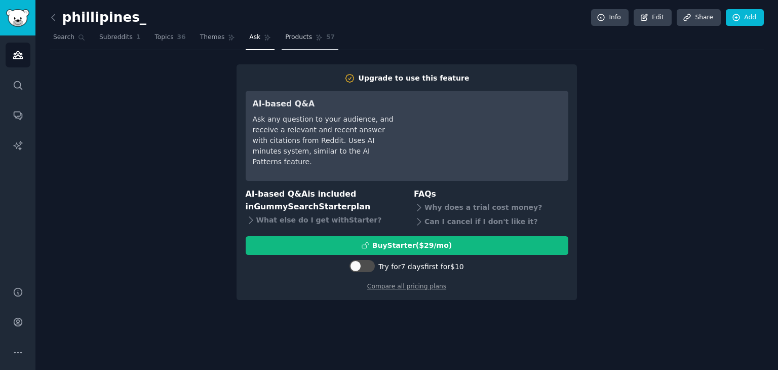
click at [285, 36] on span "Products" at bounding box center [298, 37] width 27 height 9
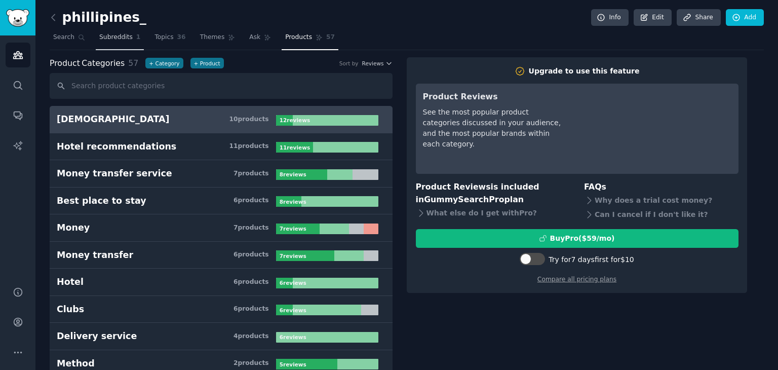
click at [118, 40] on span "Subreddits" at bounding box center [115, 37] width 33 height 9
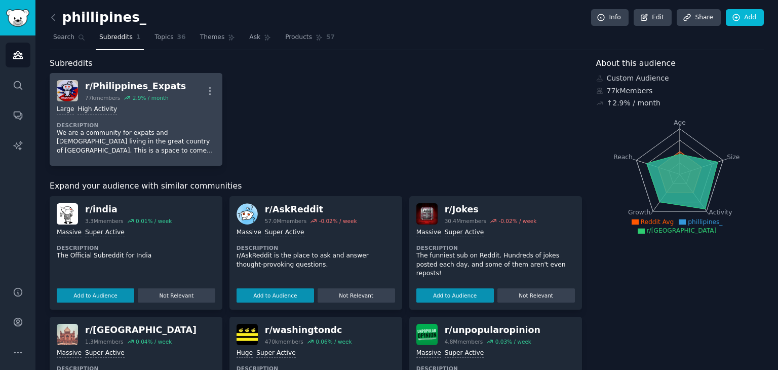
click at [126, 134] on p "We are a community for expats and [DEMOGRAPHIC_DATA] living in the great countr…" at bounding box center [136, 142] width 159 height 27
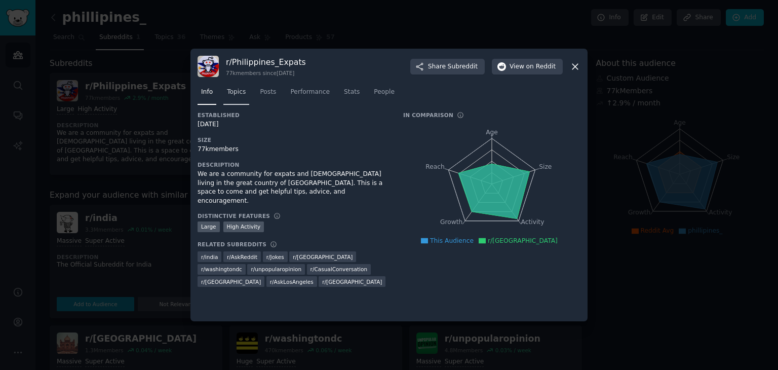
click at [231, 97] on link "Topics" at bounding box center [237, 94] width 26 height 21
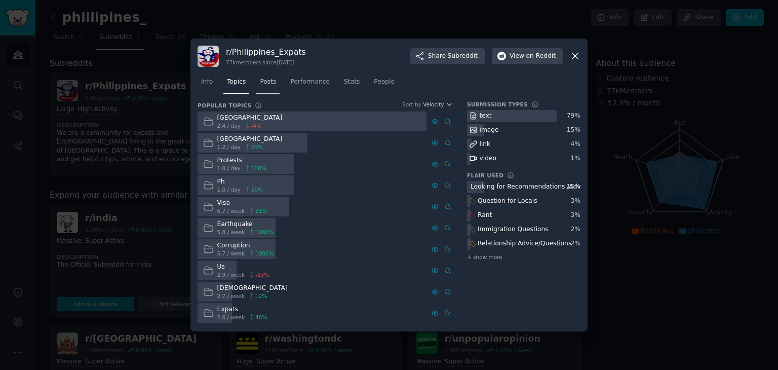
click at [264, 84] on span "Posts" at bounding box center [268, 82] width 16 height 9
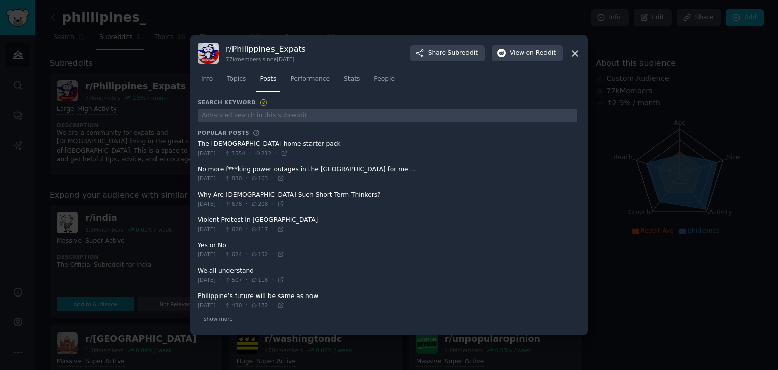
click at [577, 53] on icon at bounding box center [575, 53] width 11 height 11
click at [575, 57] on icon at bounding box center [575, 53] width 11 height 11
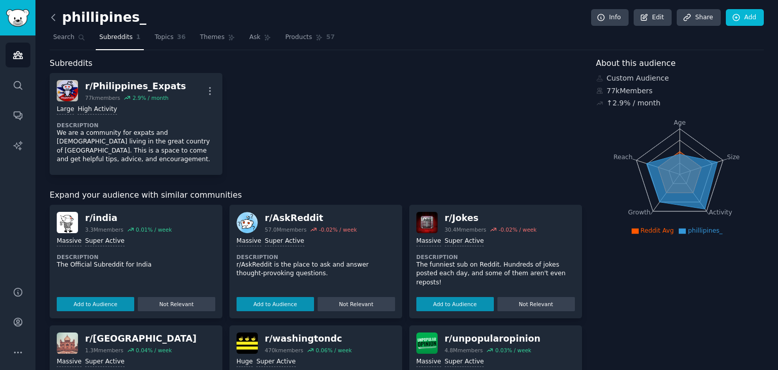
click at [50, 14] on icon at bounding box center [53, 17] width 11 height 11
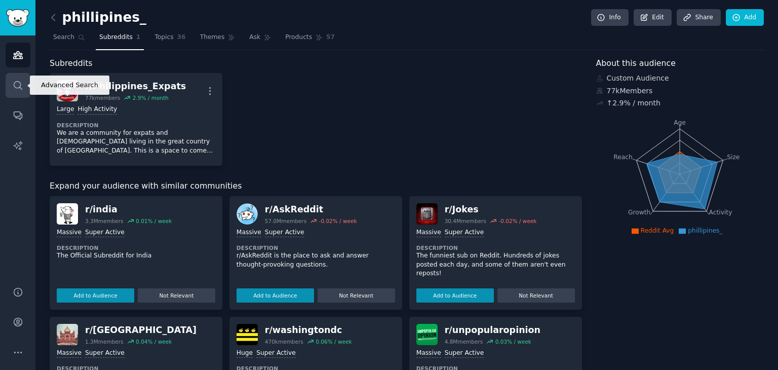
click at [22, 82] on icon "Sidebar" at bounding box center [18, 85] width 11 height 11
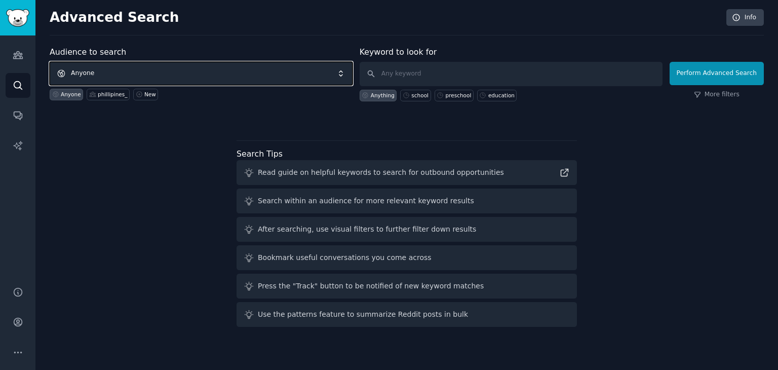
click at [144, 76] on span "Anyone" at bounding box center [201, 73] width 303 height 23
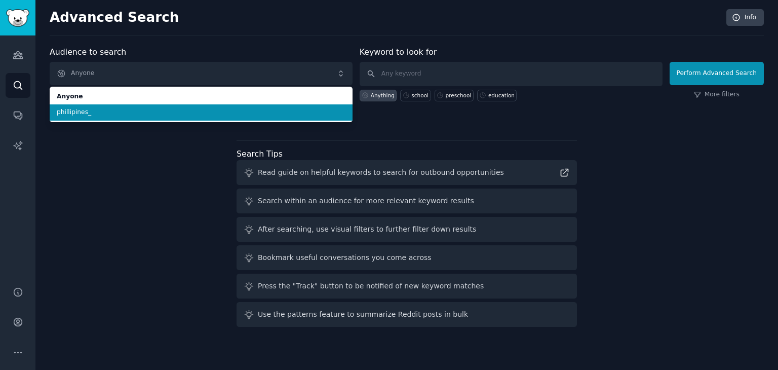
click at [120, 115] on span "phillipines_" at bounding box center [201, 112] width 289 height 9
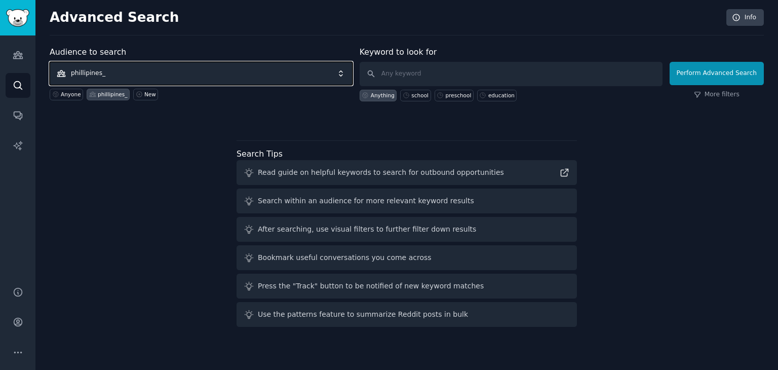
click at [131, 77] on span "phillipines_" at bounding box center [201, 73] width 303 height 23
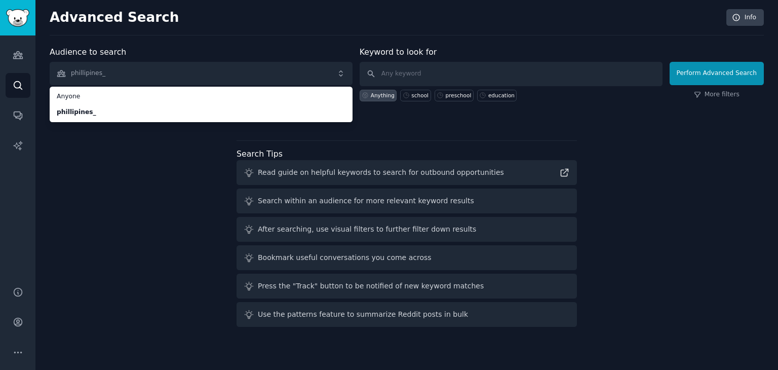
click at [131, 226] on div "Audience to search phillipines_ Anyone phillipines_ Anyone phillipines_ New Key…" at bounding box center [407, 188] width 715 height 285
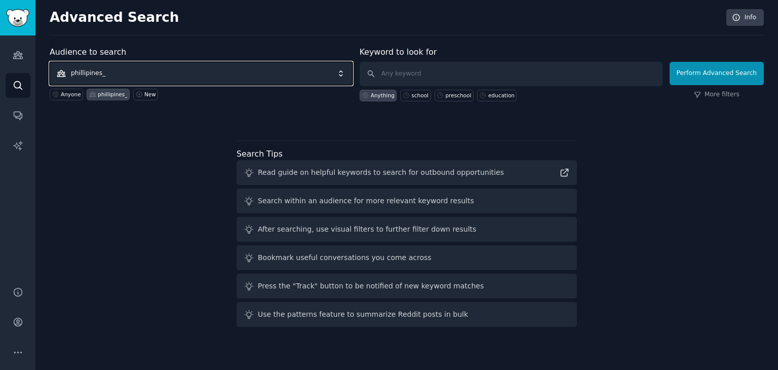
click at [208, 79] on span "phillipines_" at bounding box center [201, 73] width 303 height 23
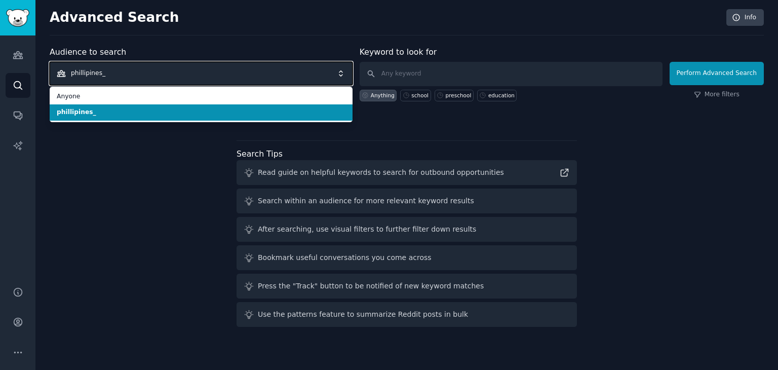
click at [222, 67] on span "phillipines_" at bounding box center [201, 73] width 303 height 23
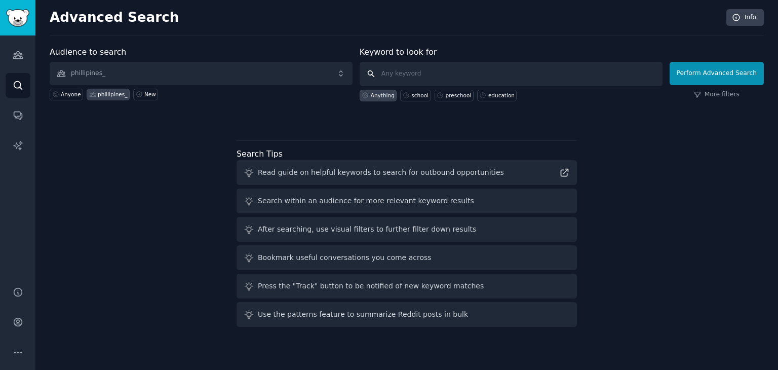
click at [426, 71] on input "text" at bounding box center [511, 74] width 303 height 24
paste input "[GEOGRAPHIC_DATA]"
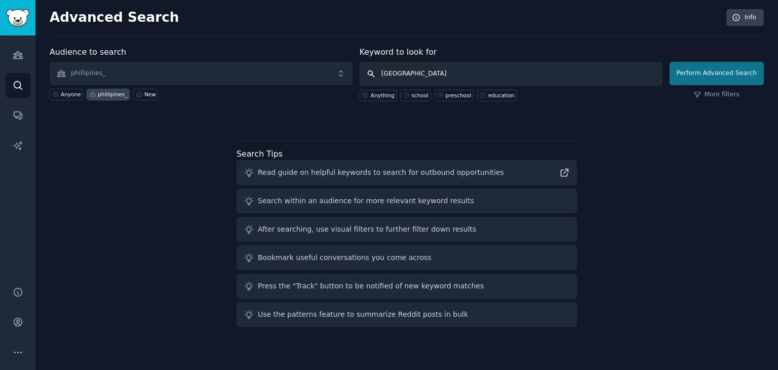
type input "[GEOGRAPHIC_DATA]"
click at [700, 78] on button "Perform Advanced Search" at bounding box center [717, 73] width 94 height 23
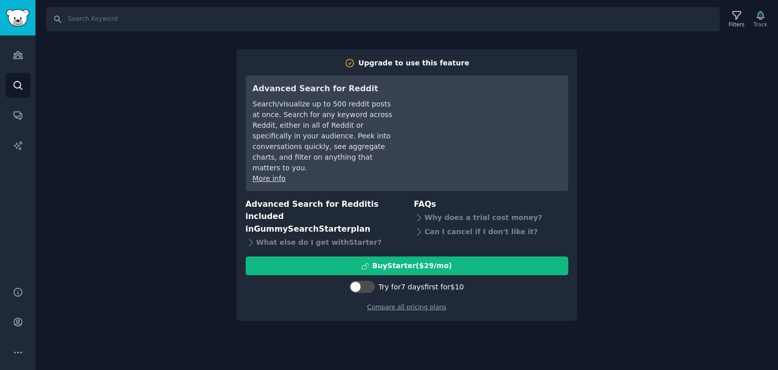
click at [689, 112] on div "Search Filters Track Upgrade to use this feature Advanced Search for Reddit Sea…" at bounding box center [406, 185] width 743 height 370
click at [20, 81] on icon "Sidebar" at bounding box center [18, 85] width 11 height 11
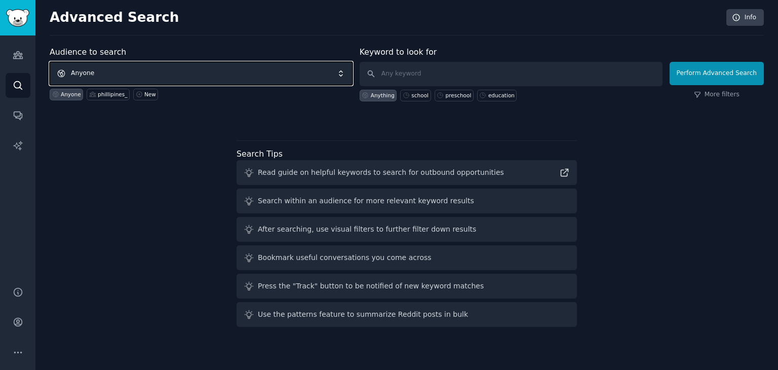
click at [99, 75] on span "Anyone" at bounding box center [201, 73] width 303 height 23
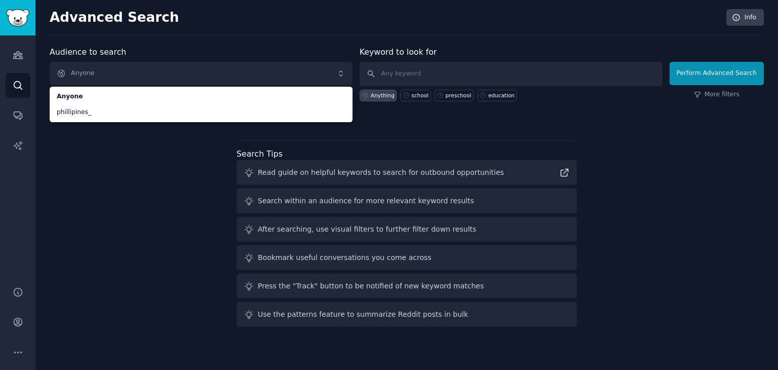
click at [94, 166] on div "Audience to search Anyone Anyone phillipines_ [PERSON_NAME] New Keyword to look…" at bounding box center [407, 188] width 715 height 285
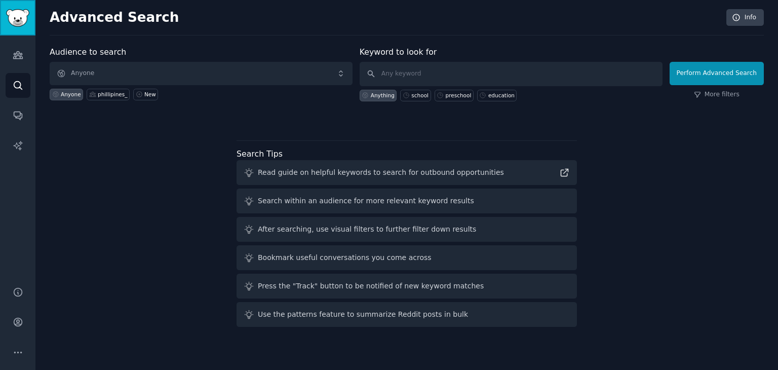
click at [19, 25] on img "Sidebar" at bounding box center [17, 18] width 23 height 18
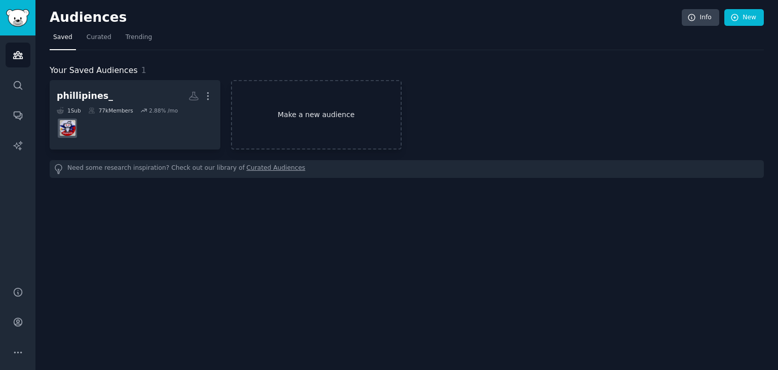
click at [304, 126] on link "Make a new audience" at bounding box center [316, 114] width 171 height 69
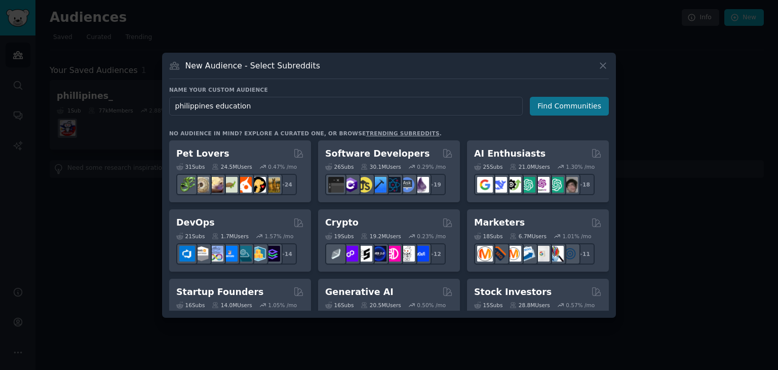
type input "philippines education"
click at [566, 112] on button "Find Communities" at bounding box center [569, 106] width 79 height 19
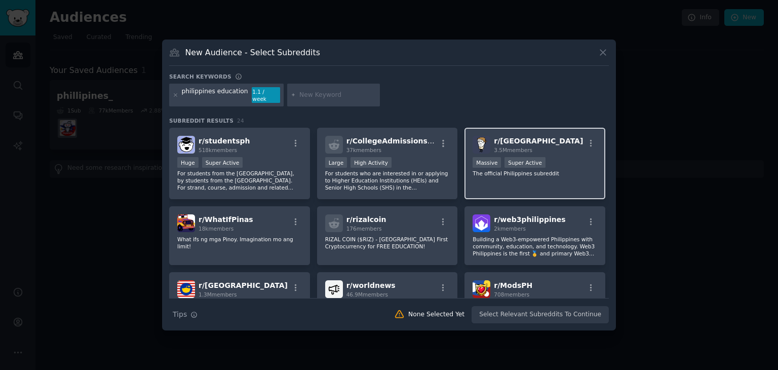
click at [517, 137] on span "r/ [GEOGRAPHIC_DATA]" at bounding box center [538, 141] width 89 height 8
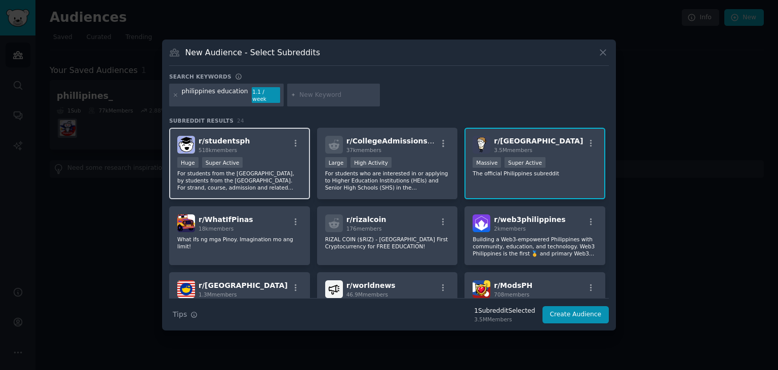
click at [258, 152] on div "r/ studentsph 518k members Huge Super Active For students from the [GEOGRAPHIC_…" at bounding box center [239, 163] width 141 height 71
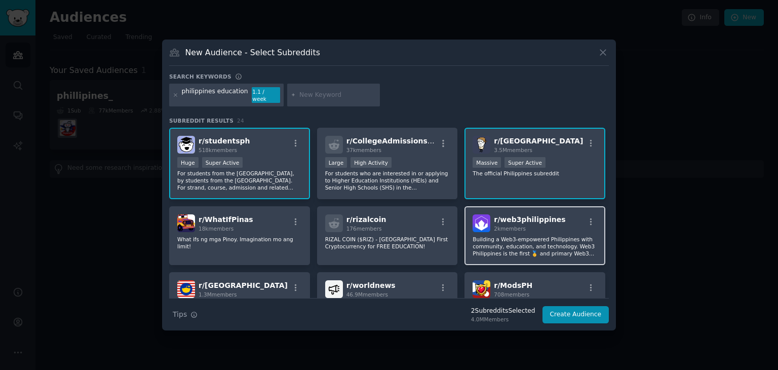
click at [485, 236] on p "Building a Web3-empowered Philippines with community, education, and technology…" at bounding box center [535, 246] width 125 height 21
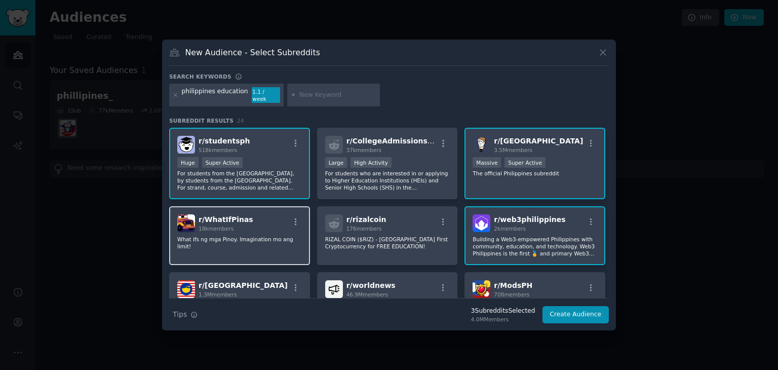
click at [270, 245] on div "r/ WhatIfPinas 18k members What ifs ng mga Pinoy. Imagination mo ang limit!" at bounding box center [239, 235] width 141 height 59
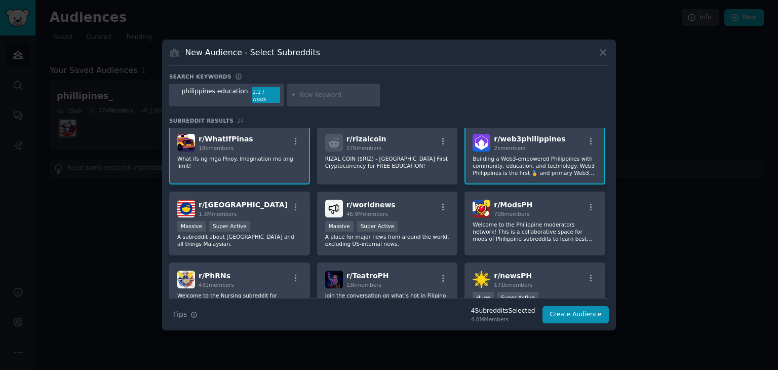
scroll to position [81, 0]
click at [256, 220] on div "Massive Super Active" at bounding box center [239, 226] width 125 height 13
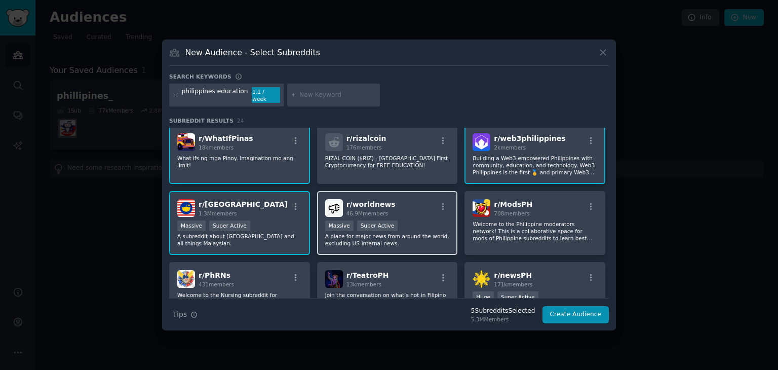
click at [397, 220] on div ">= 95th percentile for submissions / day Massive Super Active" at bounding box center [387, 226] width 125 height 13
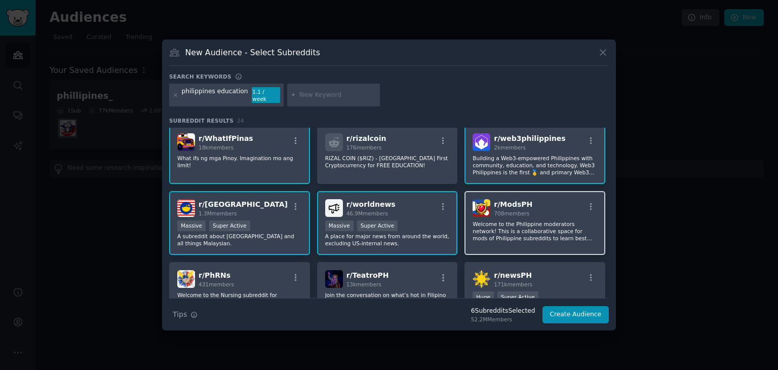
click at [519, 222] on p "Welcome to the Philippine moderators network! This is a collaborative space for…" at bounding box center [535, 230] width 125 height 21
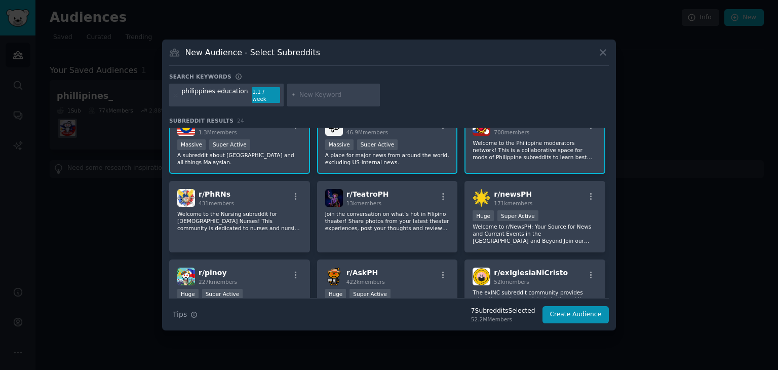
scroll to position [170, 0]
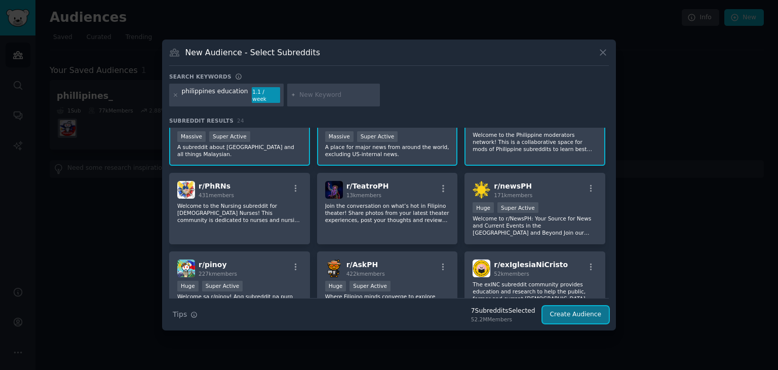
click at [563, 307] on button "Create Audience" at bounding box center [576, 314] width 67 height 17
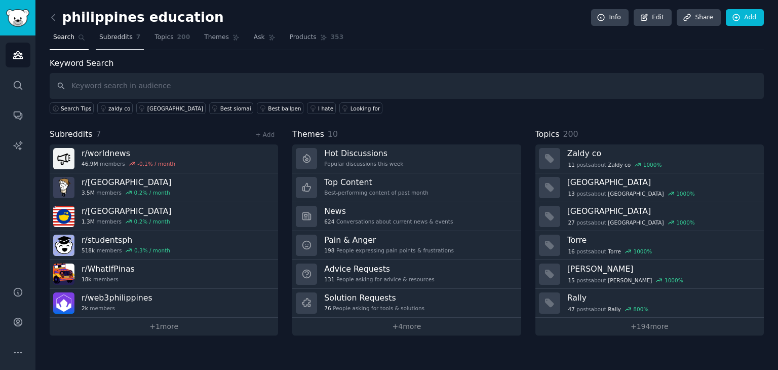
click at [116, 42] on link "Subreddits 7" at bounding box center [120, 39] width 48 height 21
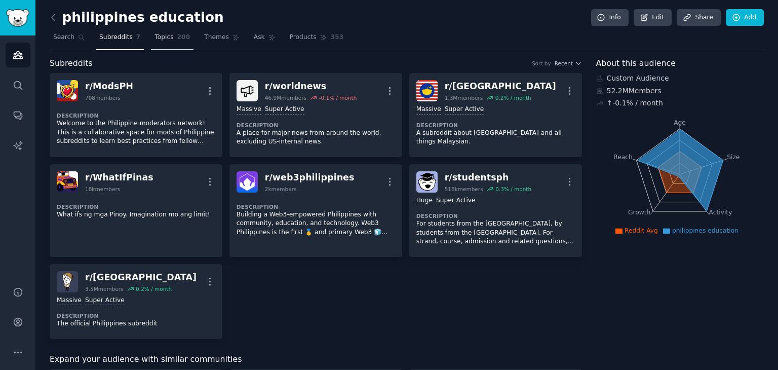
click at [166, 47] on link "Topics 200" at bounding box center [172, 39] width 43 height 21
click at [155, 34] on span "Topics" at bounding box center [164, 37] width 19 height 9
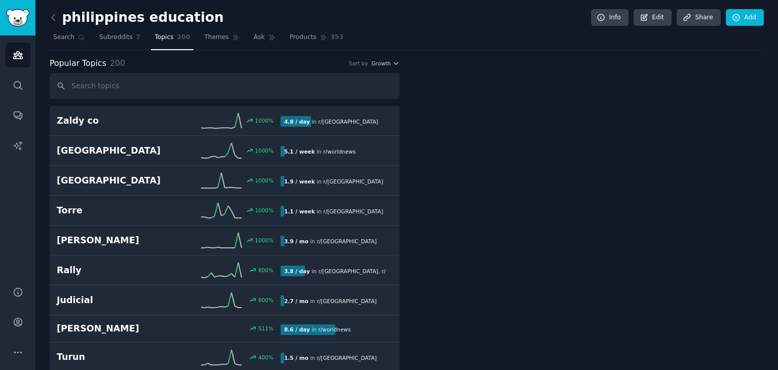
click at [395, 64] on icon "button" at bounding box center [396, 63] width 7 height 7
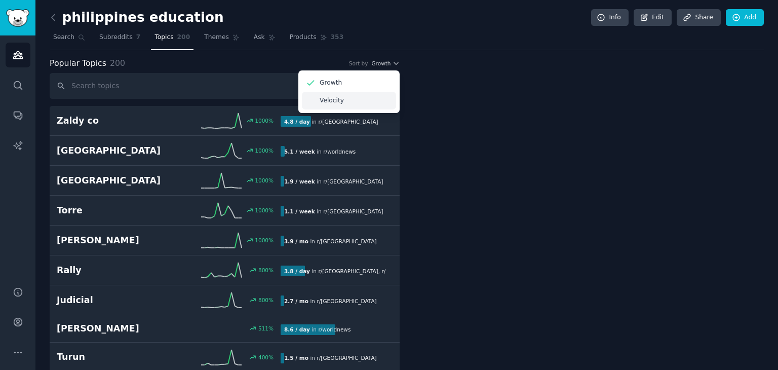
click at [348, 98] on div "Velocity" at bounding box center [349, 101] width 94 height 18
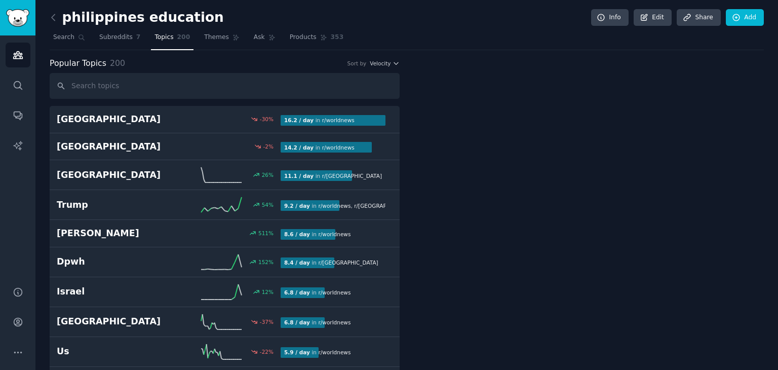
click at [389, 67] on div "Popular Topics 200 Sort by Velocity" at bounding box center [225, 63] width 350 height 13
click at [395, 66] on icon "button" at bounding box center [396, 63] width 7 height 7
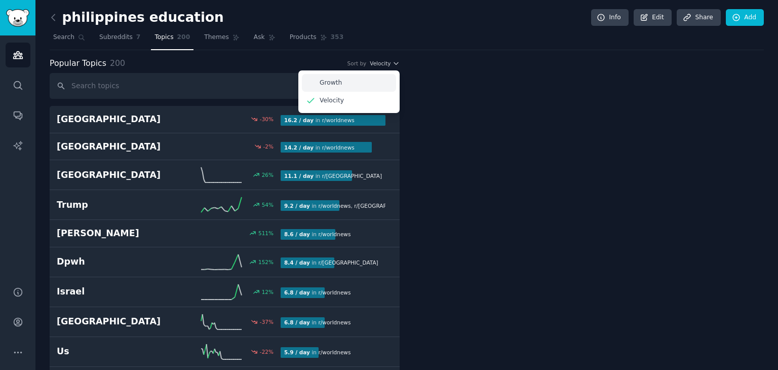
click at [360, 80] on div "Growth" at bounding box center [349, 83] width 94 height 18
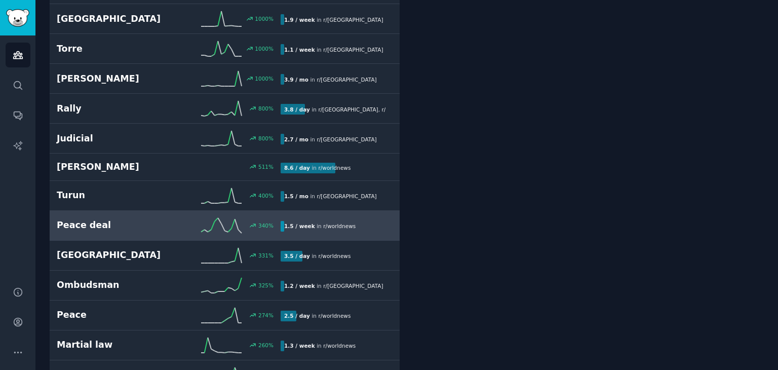
scroll to position [165, 0]
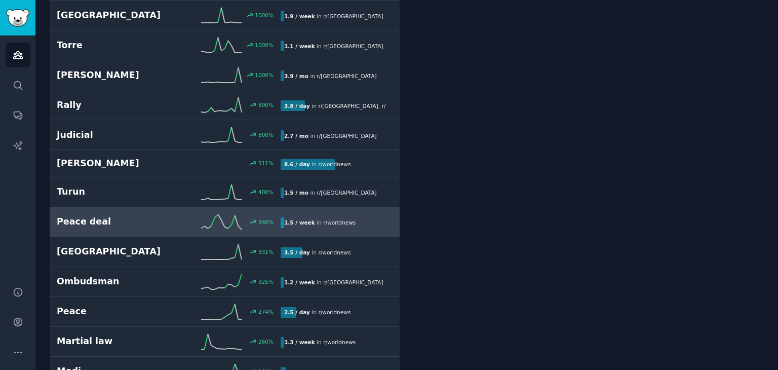
click at [101, 229] on link "Peace deal 340 % 1.5 / week in r/ worldnews" at bounding box center [225, 222] width 350 height 30
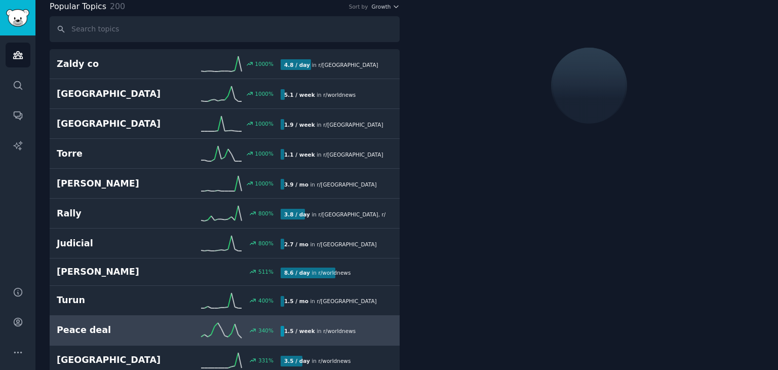
scroll to position [56, 0]
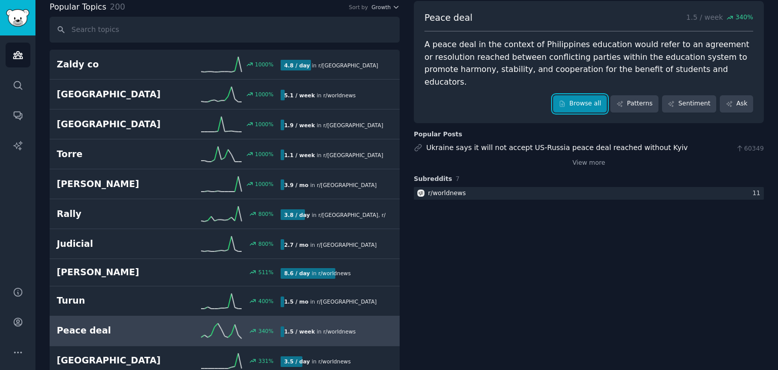
click at [581, 95] on link "Browse all" at bounding box center [580, 103] width 54 height 17
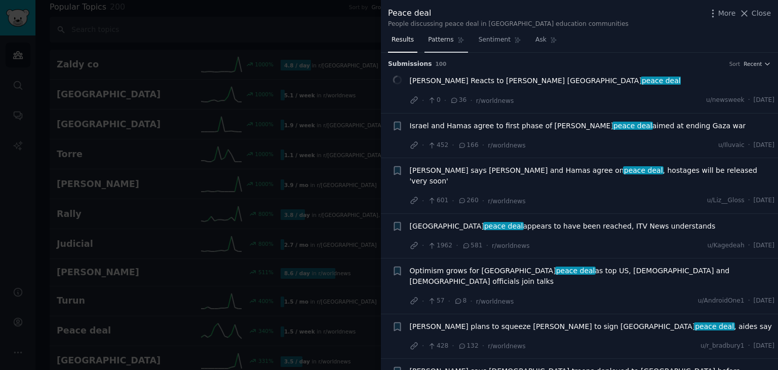
click at [439, 45] on link "Patterns" at bounding box center [446, 42] width 43 height 21
click at [434, 43] on span "Patterns" at bounding box center [440, 39] width 25 height 9
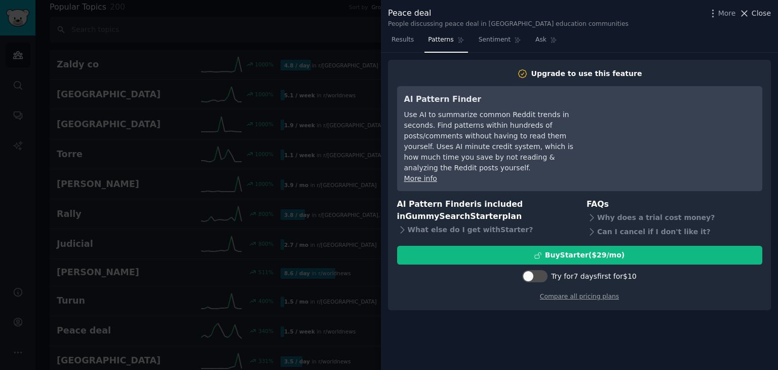
click at [758, 15] on span "Close" at bounding box center [761, 13] width 19 height 11
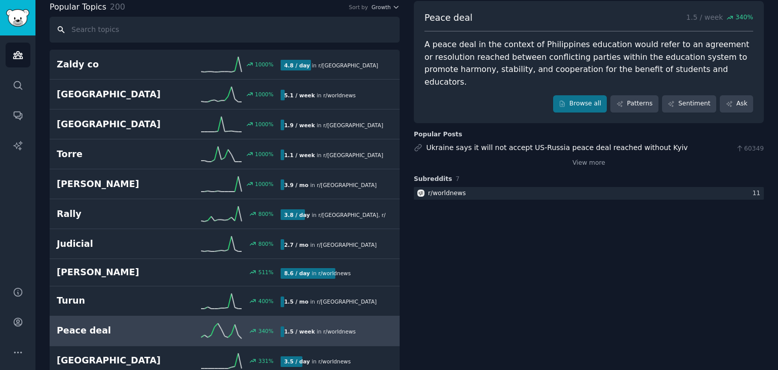
click at [312, 30] on input "text" at bounding box center [225, 30] width 350 height 26
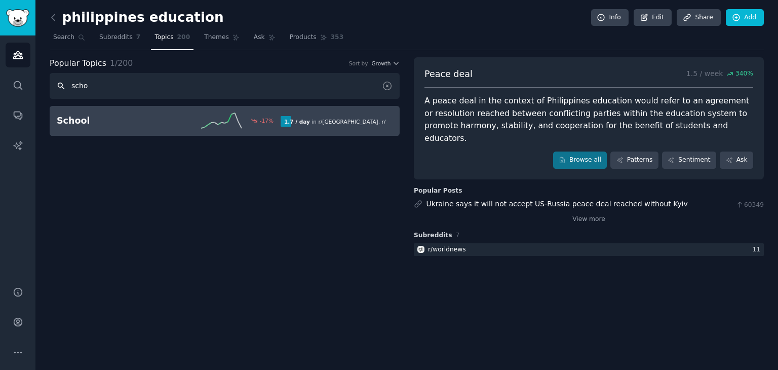
type input "scho"
click at [133, 116] on h2 "School" at bounding box center [113, 121] width 112 height 13
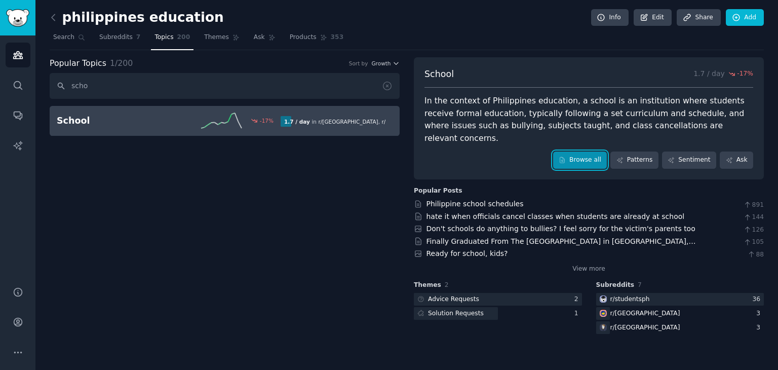
click at [592, 152] on link "Browse all" at bounding box center [580, 160] width 54 height 17
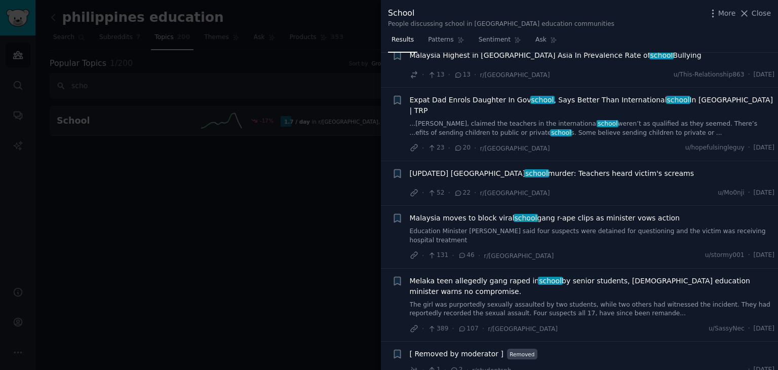
scroll to position [324, 0]
